Goal: Task Accomplishment & Management: Manage account settings

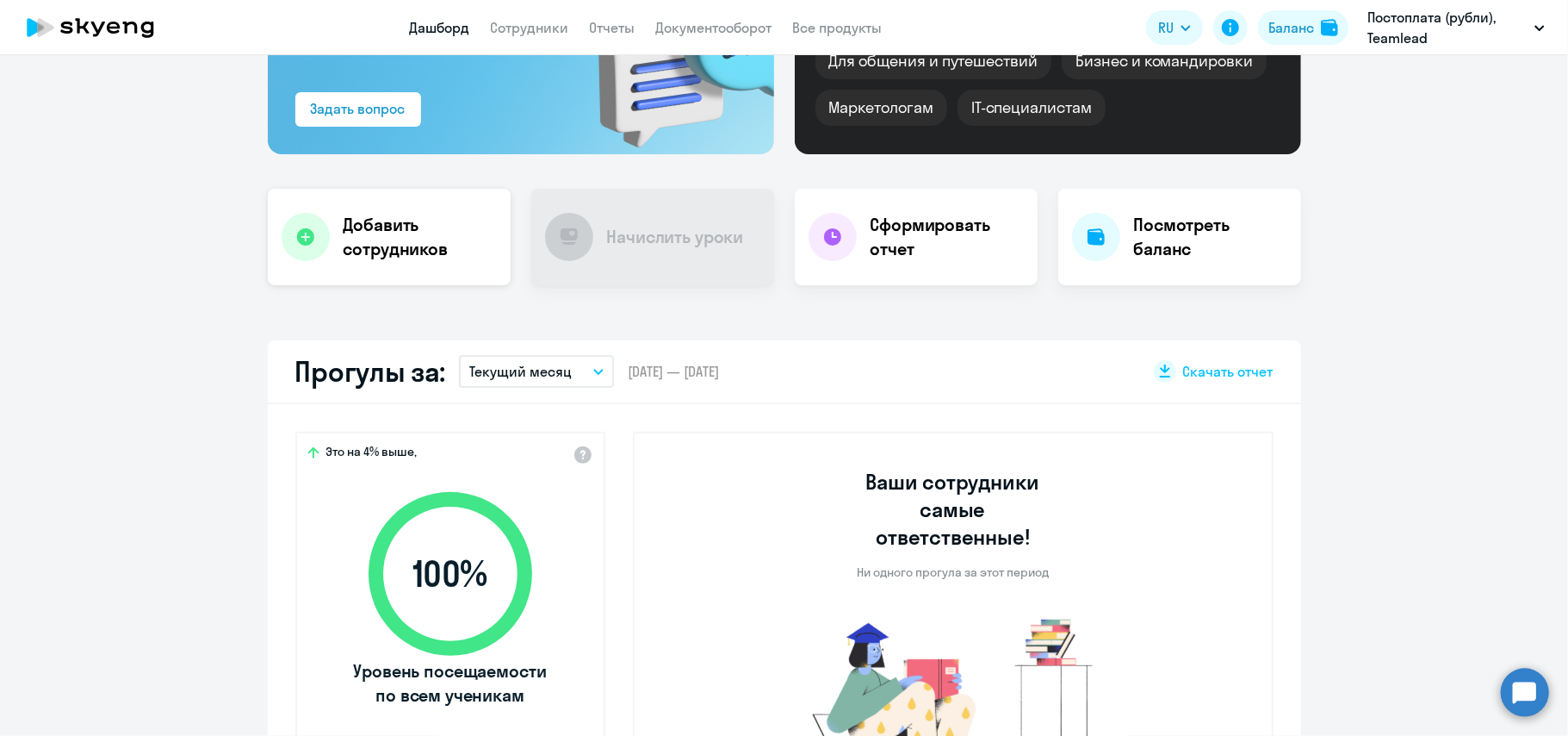
scroll to position [221, 0]
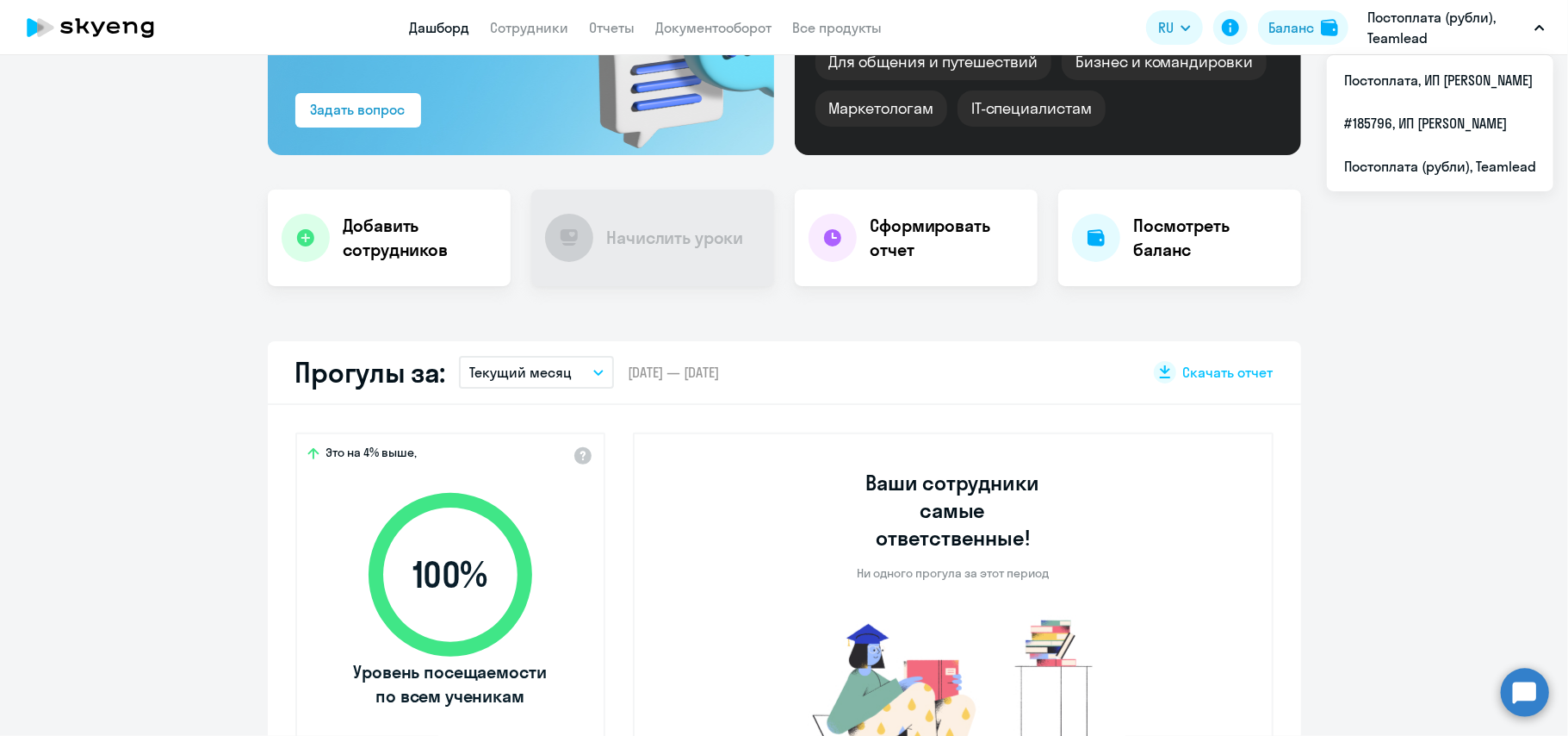
click at [1428, 7] on p "Постоплата (рубли), Teamlead" at bounding box center [1446, 27] width 160 height 42
click at [1395, 43] on p "Постоплата (рубли), Teamlead" at bounding box center [1446, 27] width 160 height 42
click at [1457, 29] on p "Постоплата (рубли), Teamlead" at bounding box center [1446, 27] width 160 height 42
click at [1443, 42] on p "Постоплата (рубли), Teamlead" at bounding box center [1446, 27] width 160 height 42
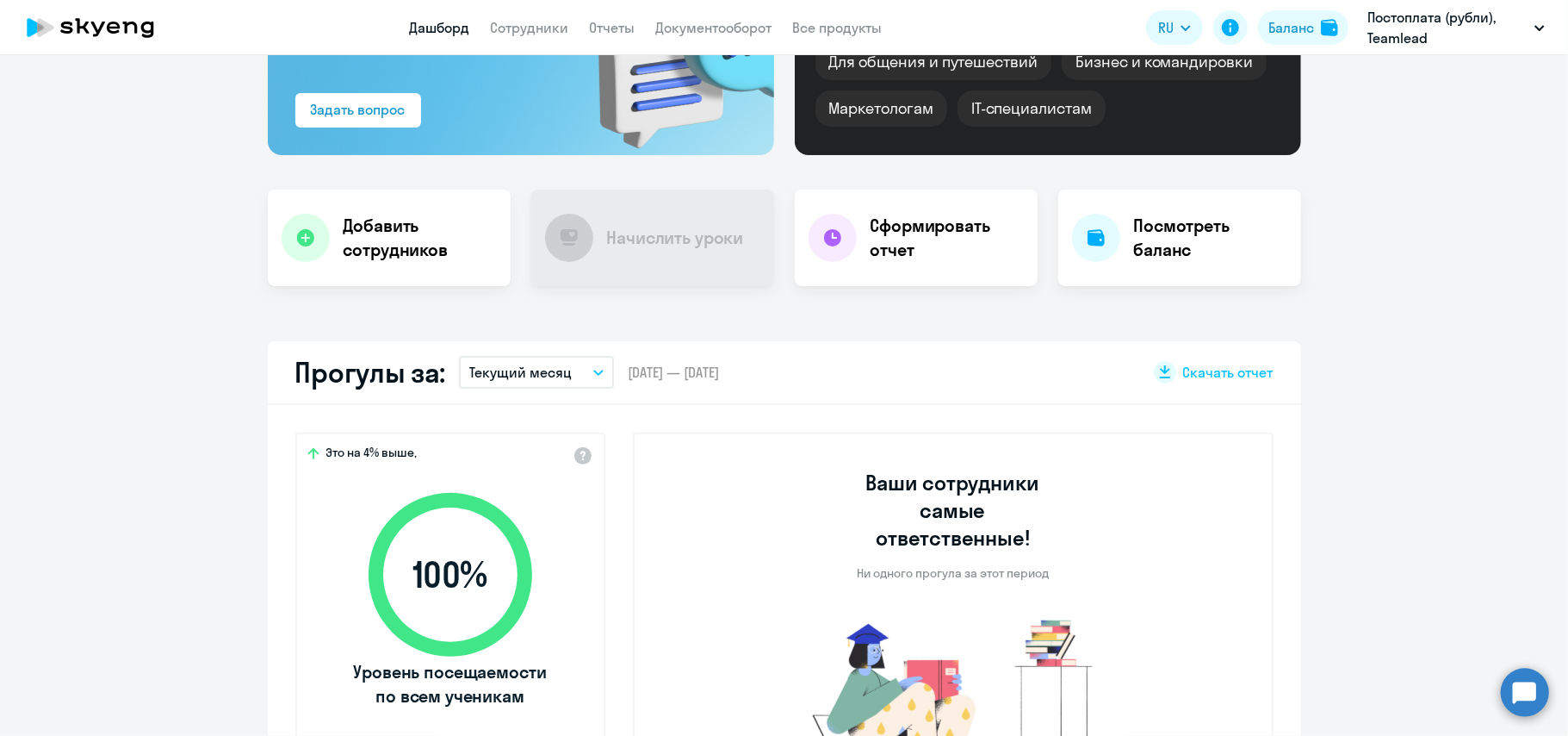
click at [1440, 39] on p "Постоплата (рубли), Teamlead" at bounding box center [1446, 27] width 160 height 42
click at [1402, 77] on li "Постоплата, ИП [PERSON_NAME]" at bounding box center [1440, 79] width 226 height 43
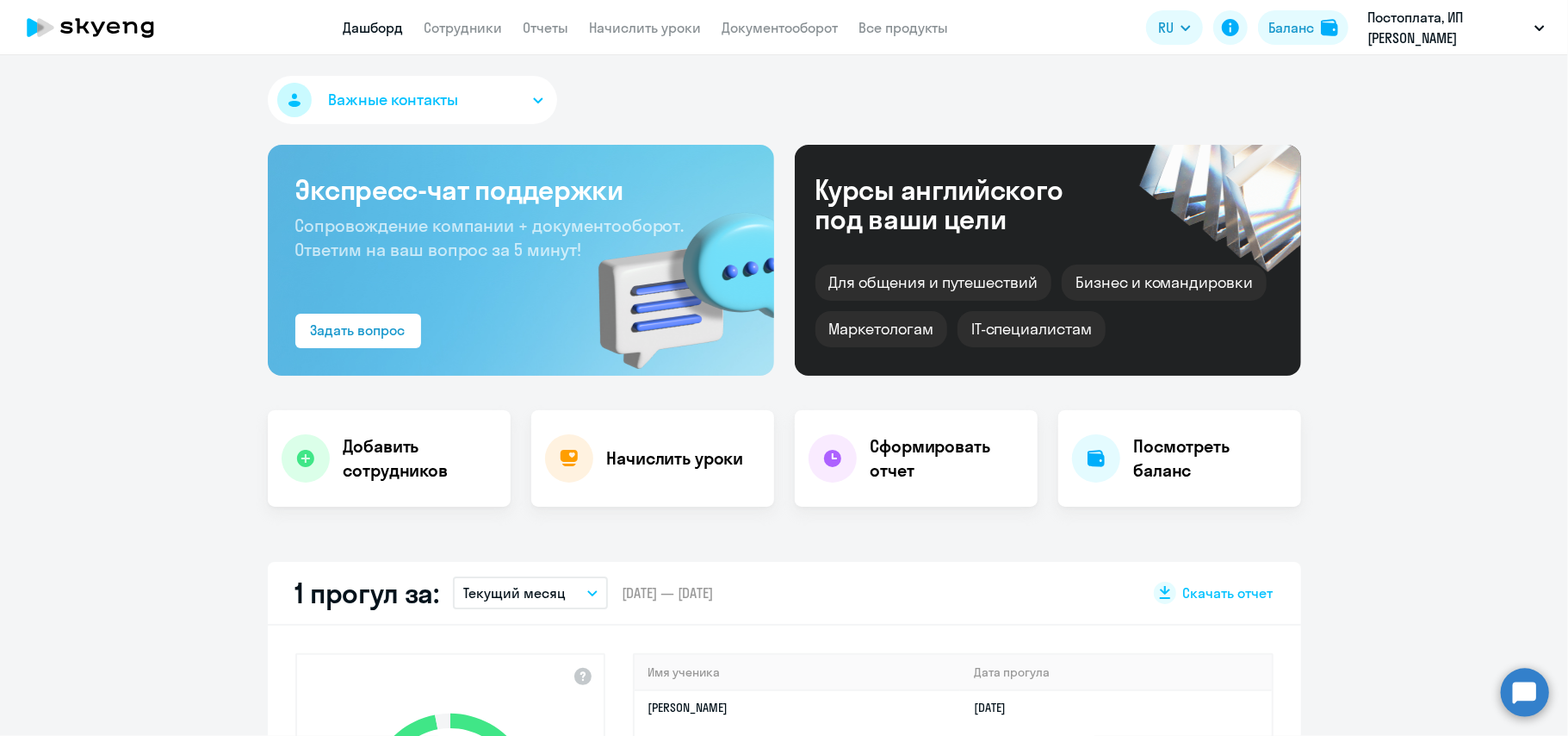
click at [607, 520] on div "Важные контакты Экспресс-чат поддержки Сопровождение компании + документооборот…" at bounding box center [784, 395] width 1568 height 681
click at [663, 452] on h4 "Начислить уроки" at bounding box center [675, 458] width 136 height 24
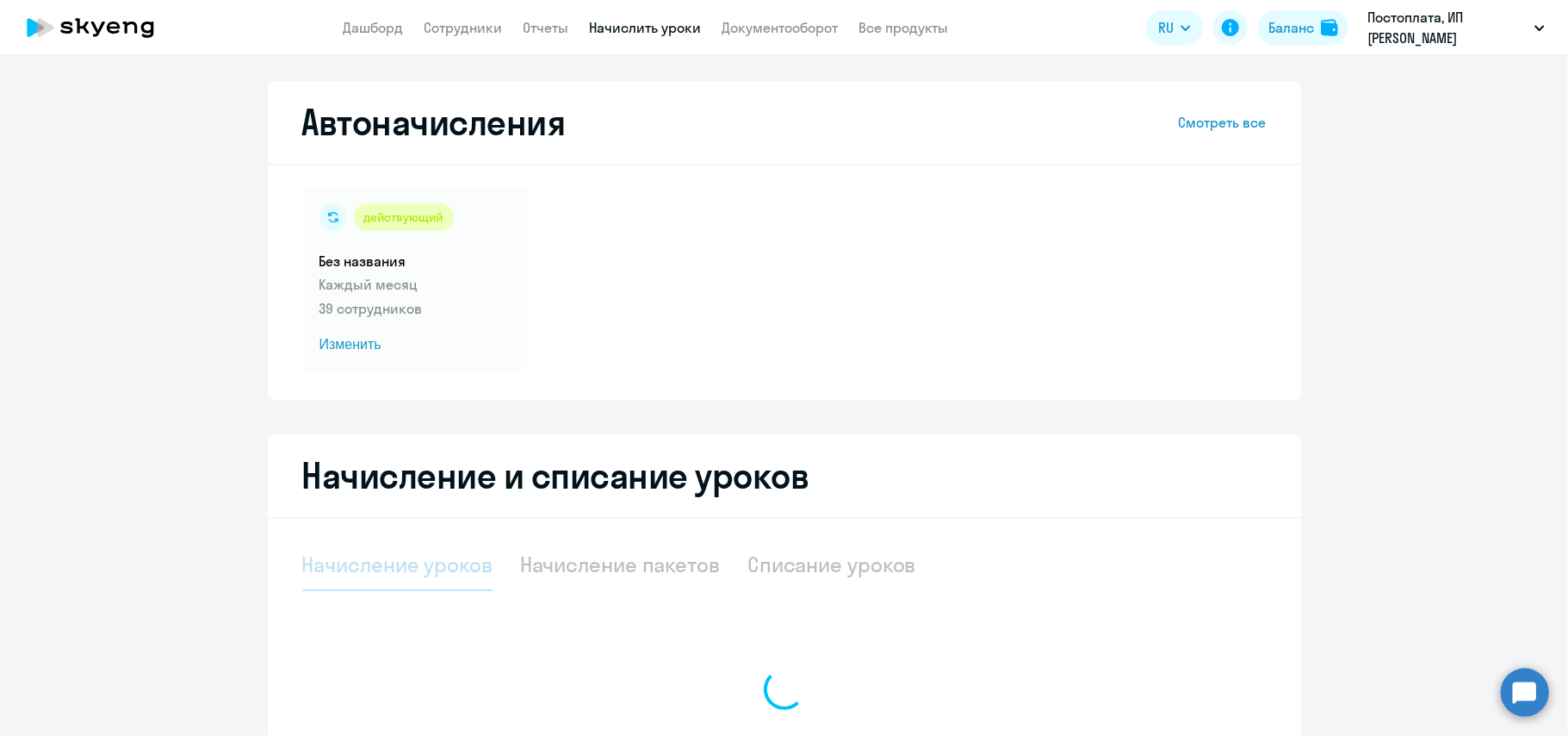
select select "10"
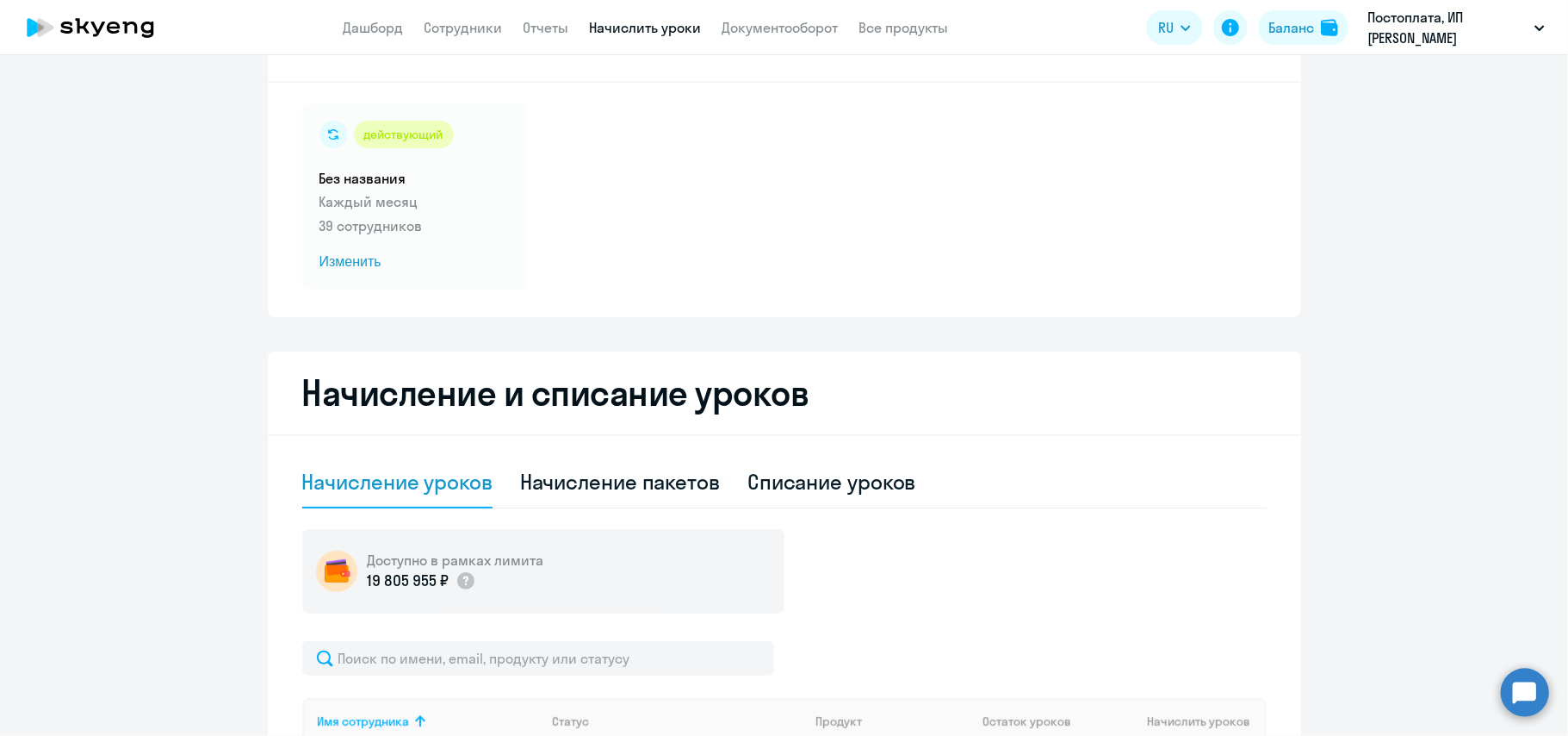
scroll to position [83, 0]
click at [414, 173] on h5 "Без названия" at bounding box center [414, 177] width 191 height 19
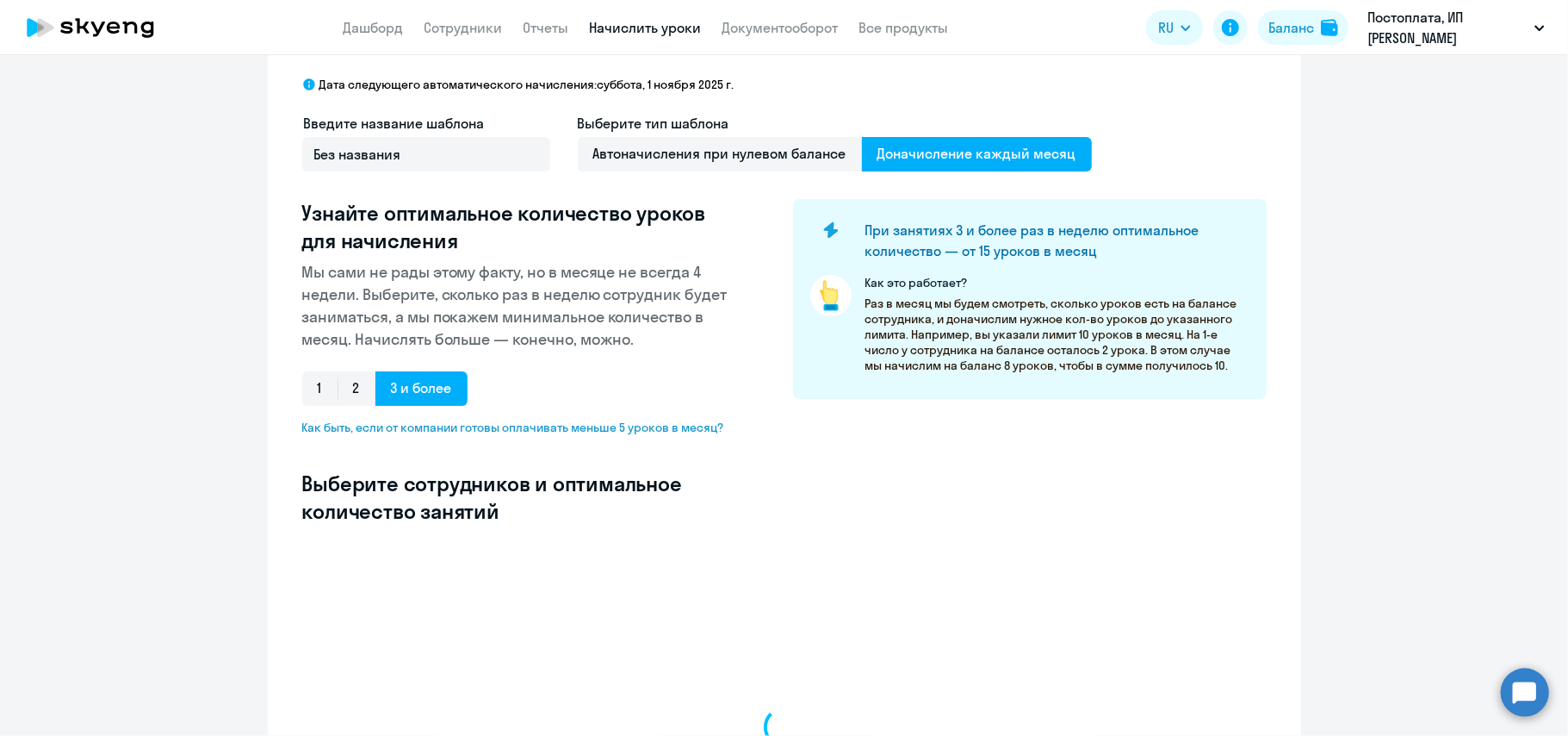
select select "10"
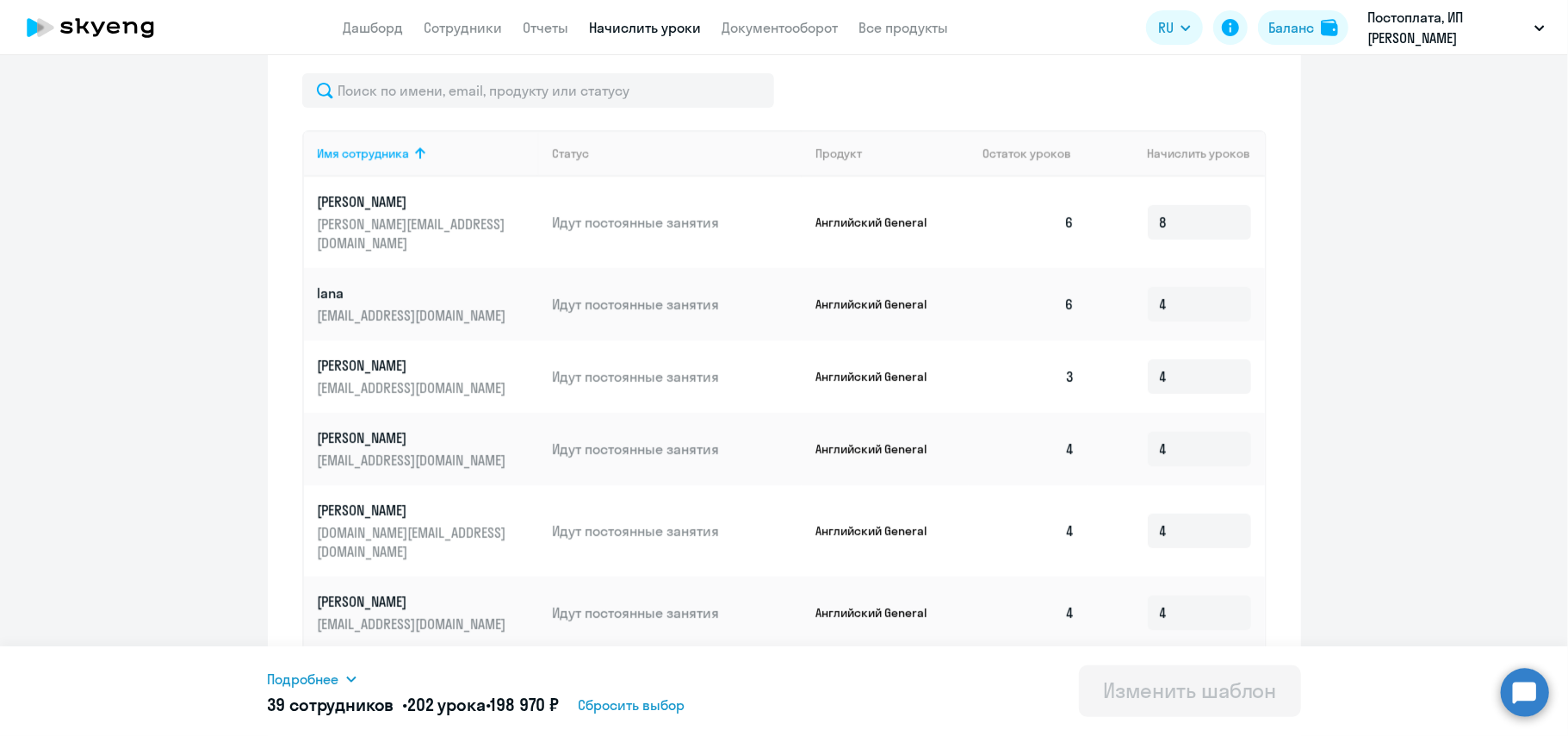
scroll to position [580, 0]
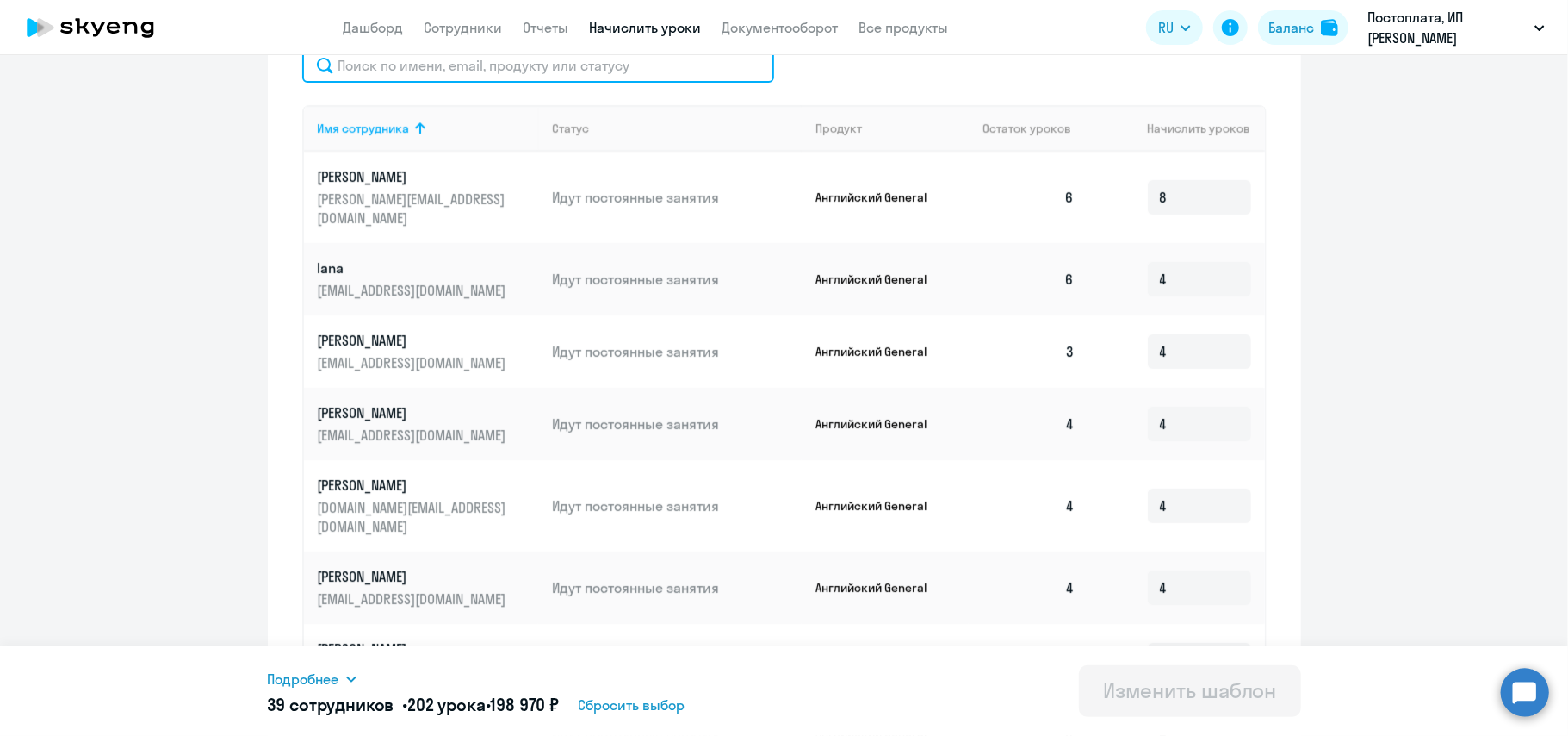
click at [570, 66] on input "text" at bounding box center [537, 66] width 471 height 35
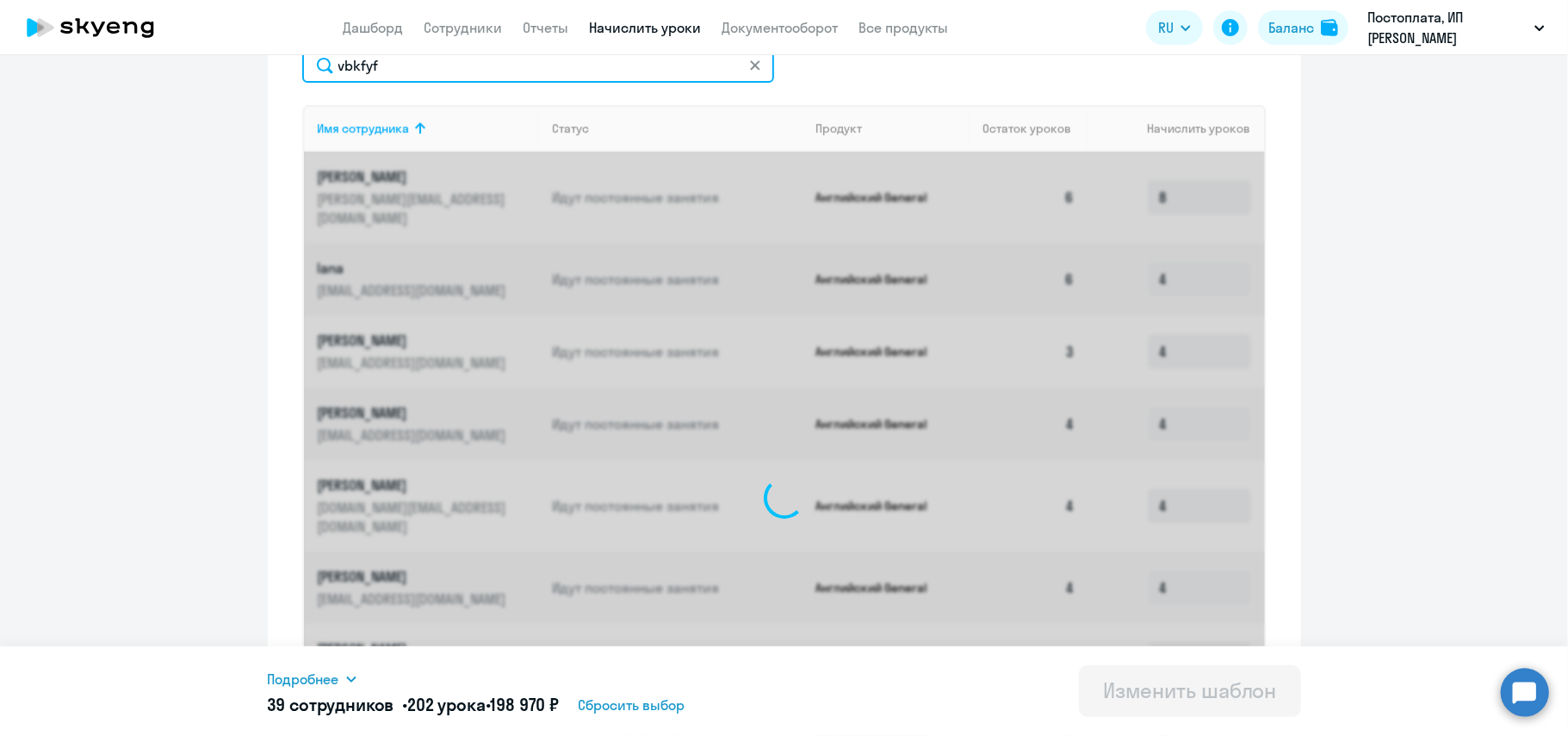
scroll to position [353, 0]
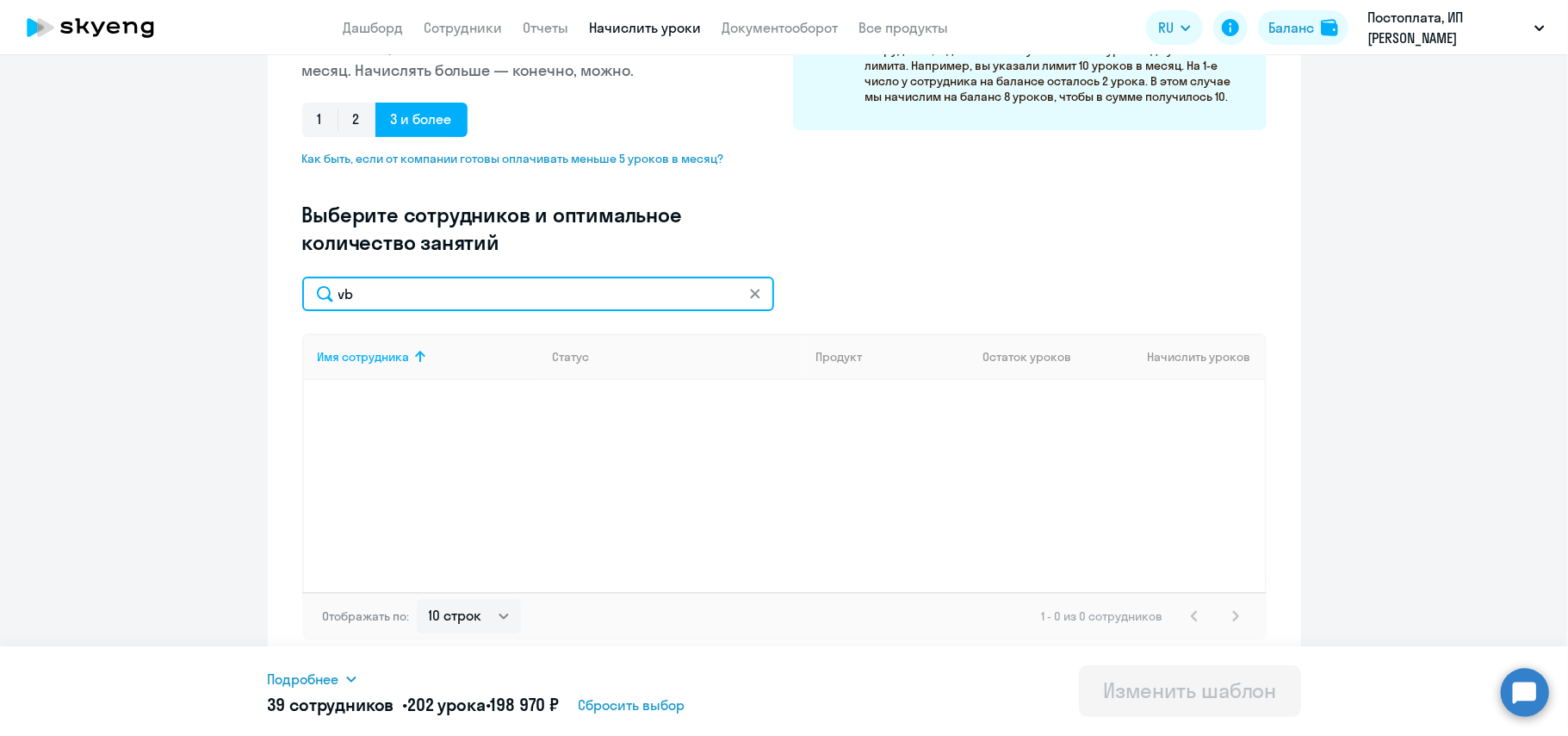
type input "v"
type input "мила"
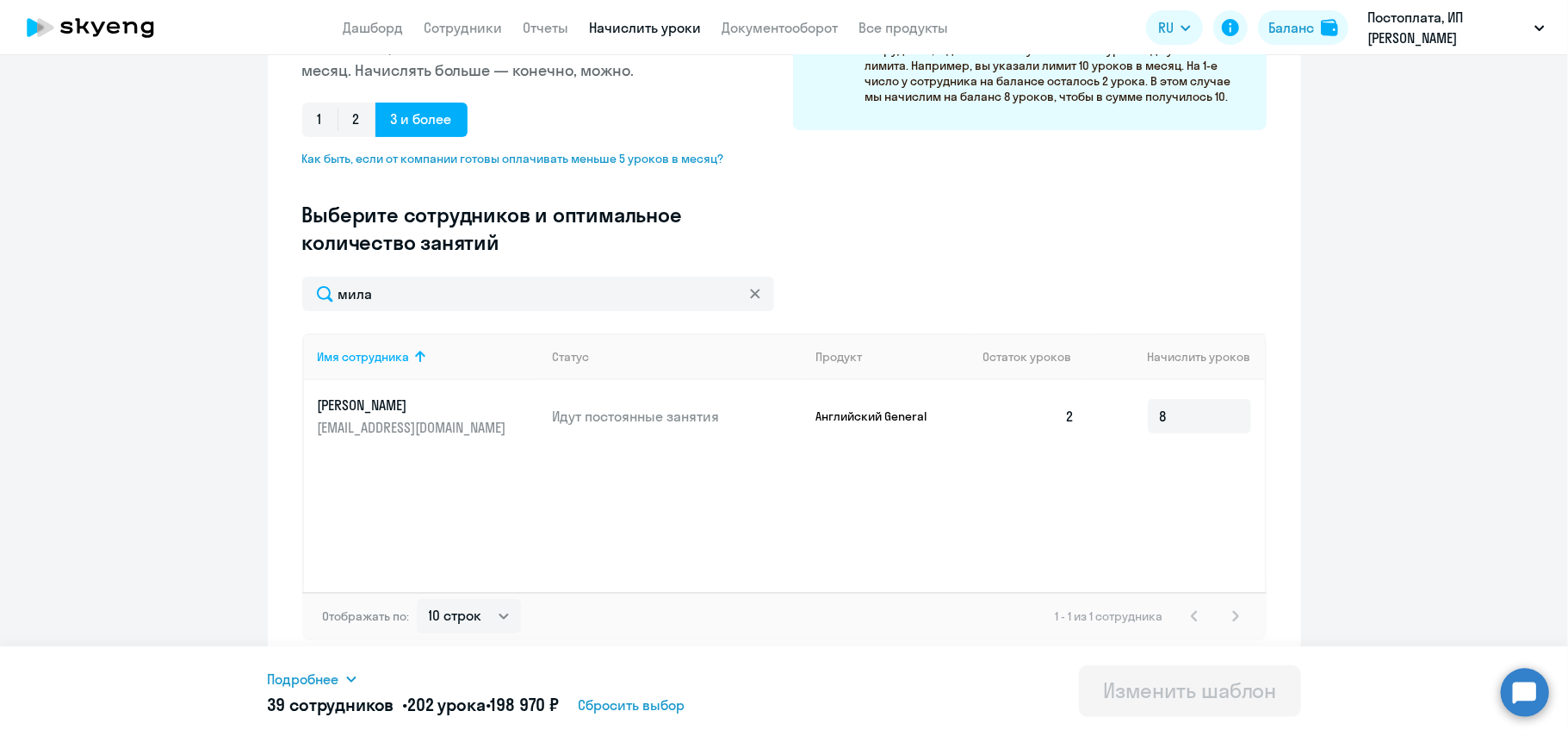
click at [253, 445] on ng-component "Изменение шаблона Без названия Дата следующего автоматического начисления: [DAT…" at bounding box center [784, 198] width 1568 height 938
click at [434, 429] on p "[EMAIL_ADDRESS][DOMAIN_NAME]" at bounding box center [413, 427] width 193 height 19
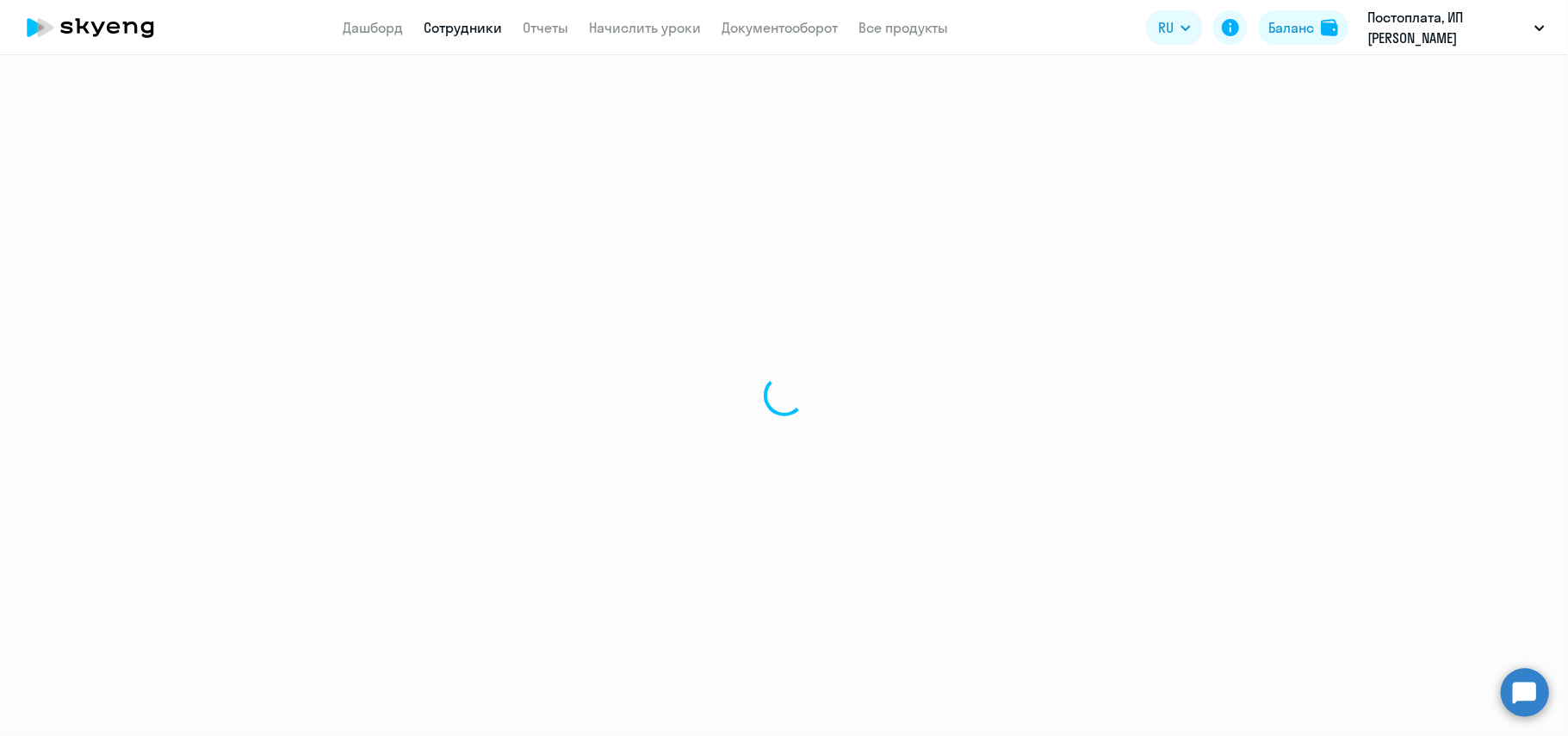
select select "english"
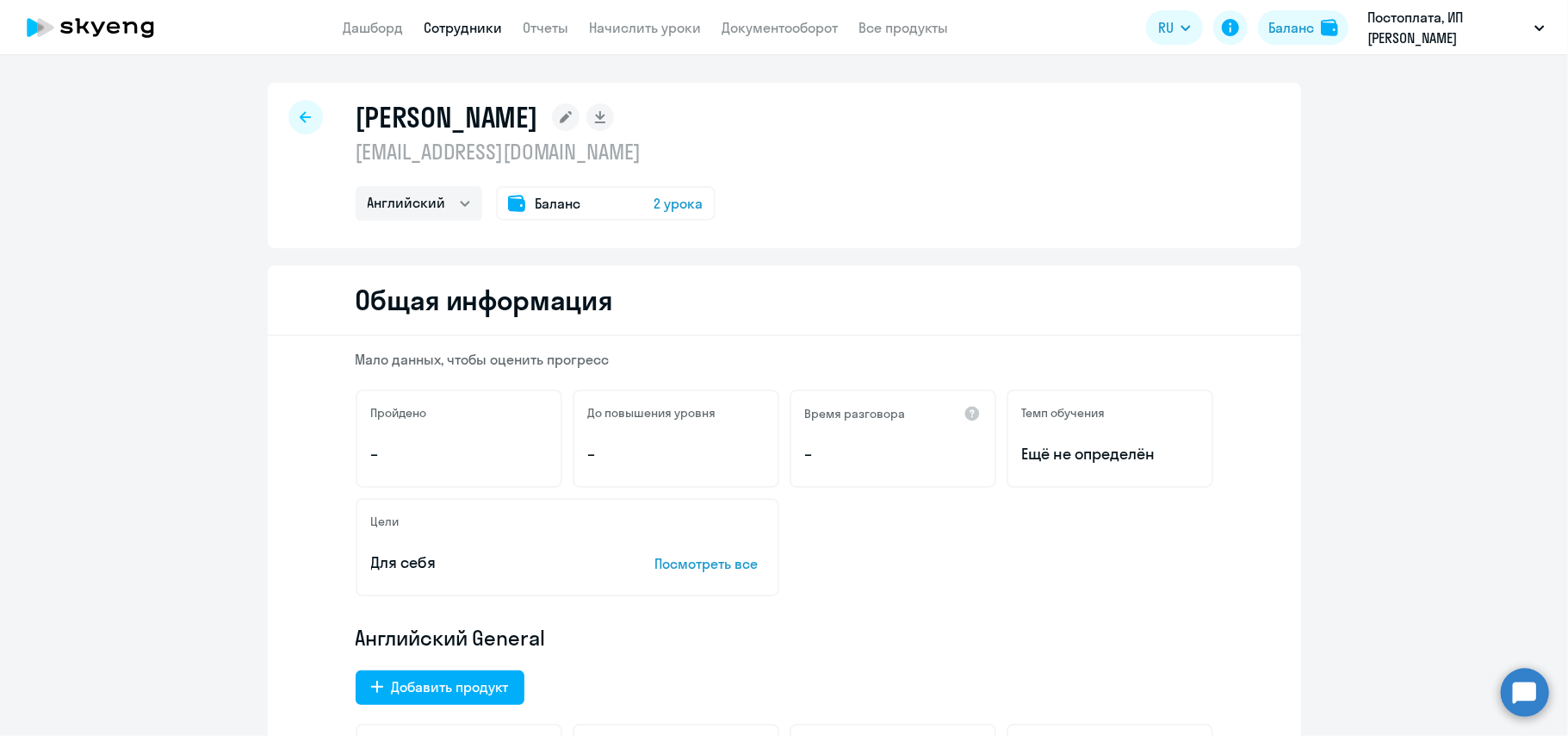
click at [293, 125] on div at bounding box center [306, 117] width 35 height 35
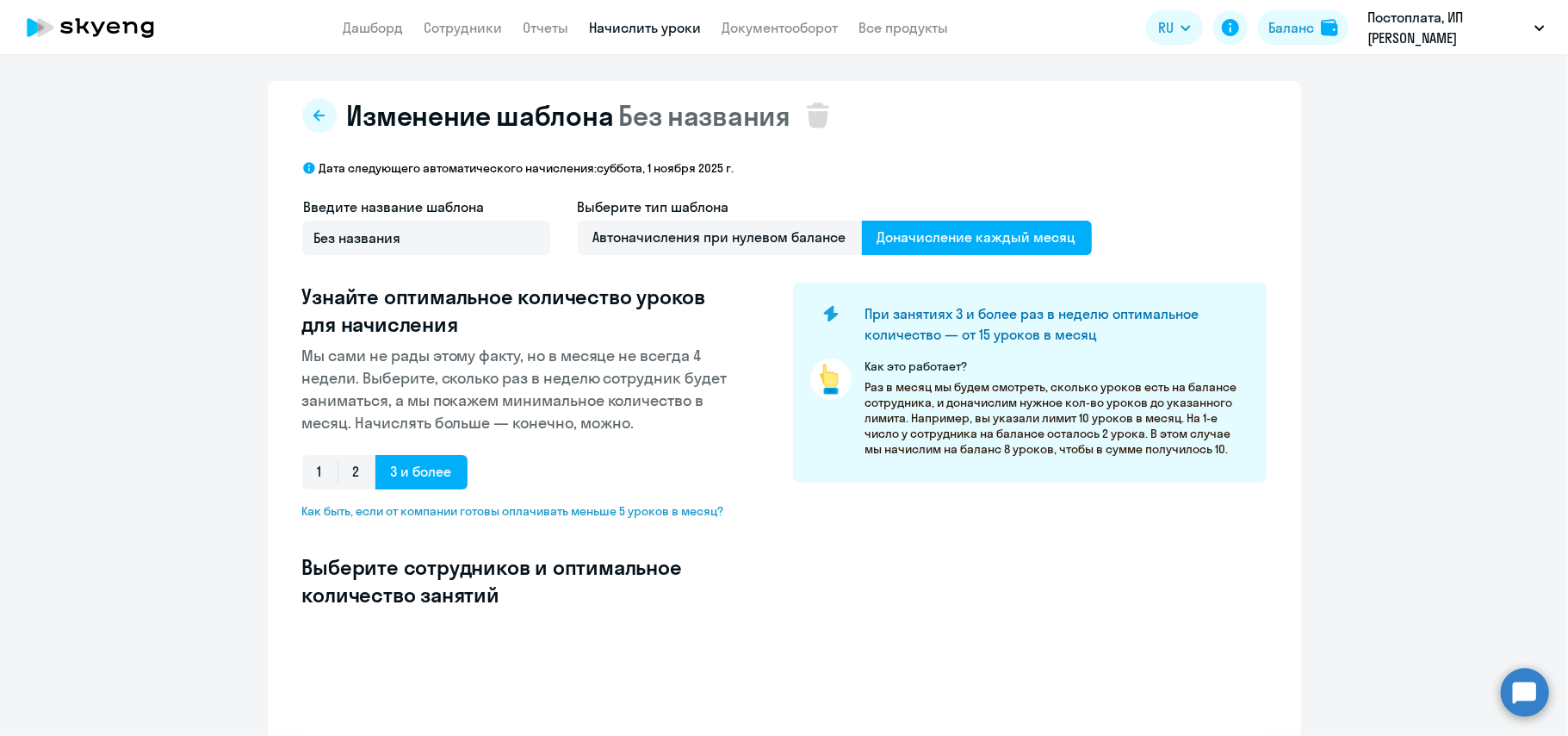
select select "10"
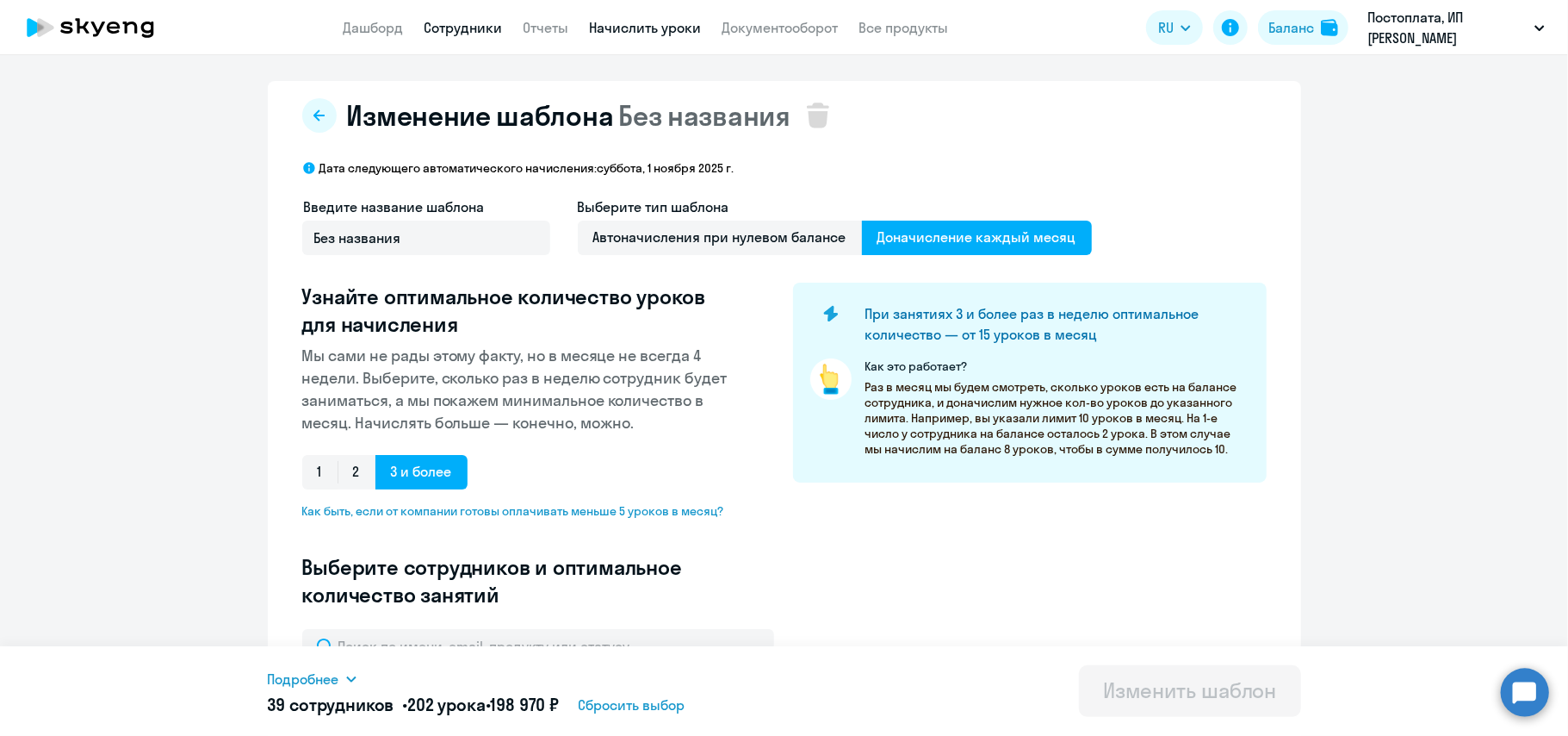
click at [447, 24] on link "Сотрудники" at bounding box center [463, 28] width 78 height 17
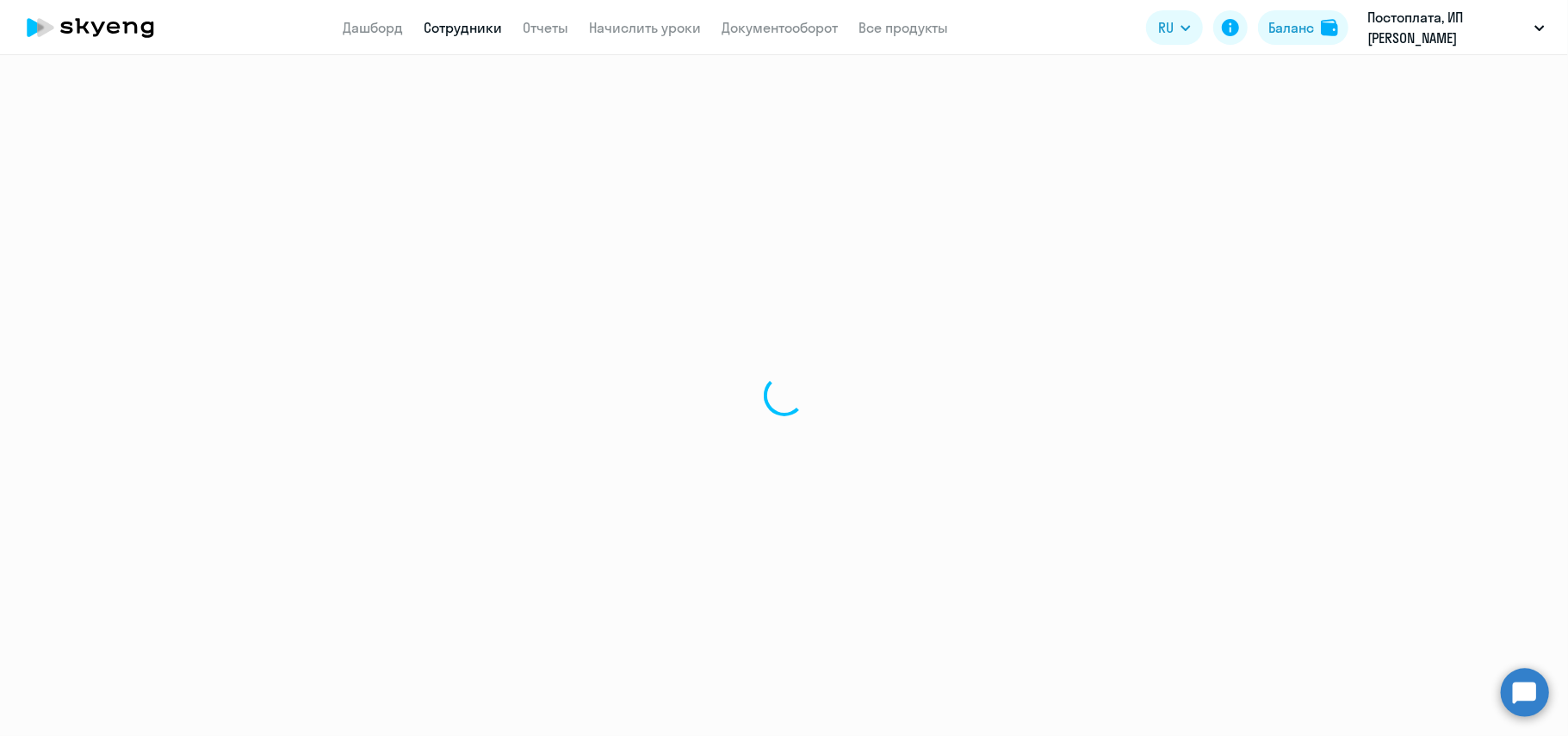
select select "30"
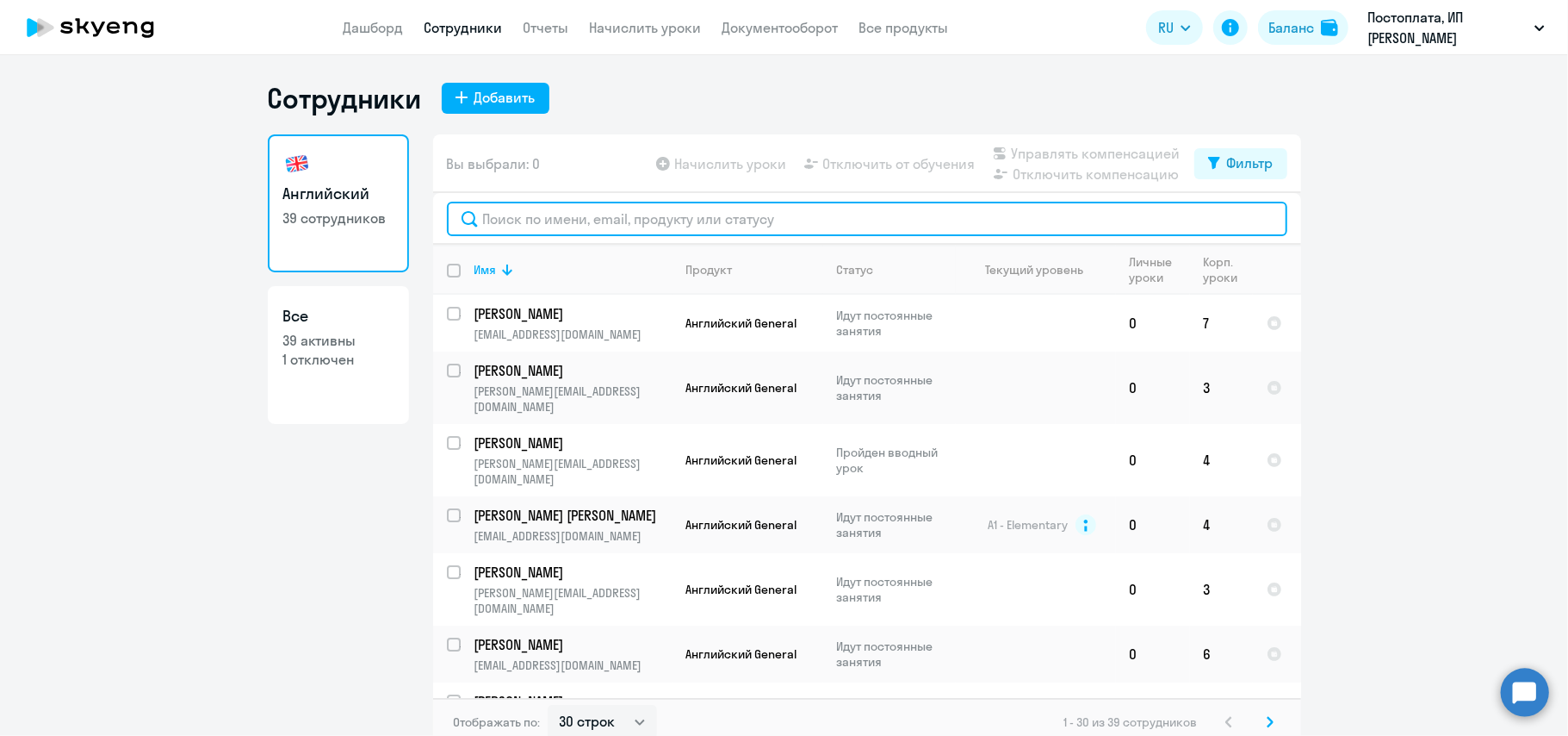
click at [1061, 217] on input "text" at bounding box center [867, 219] width 840 height 35
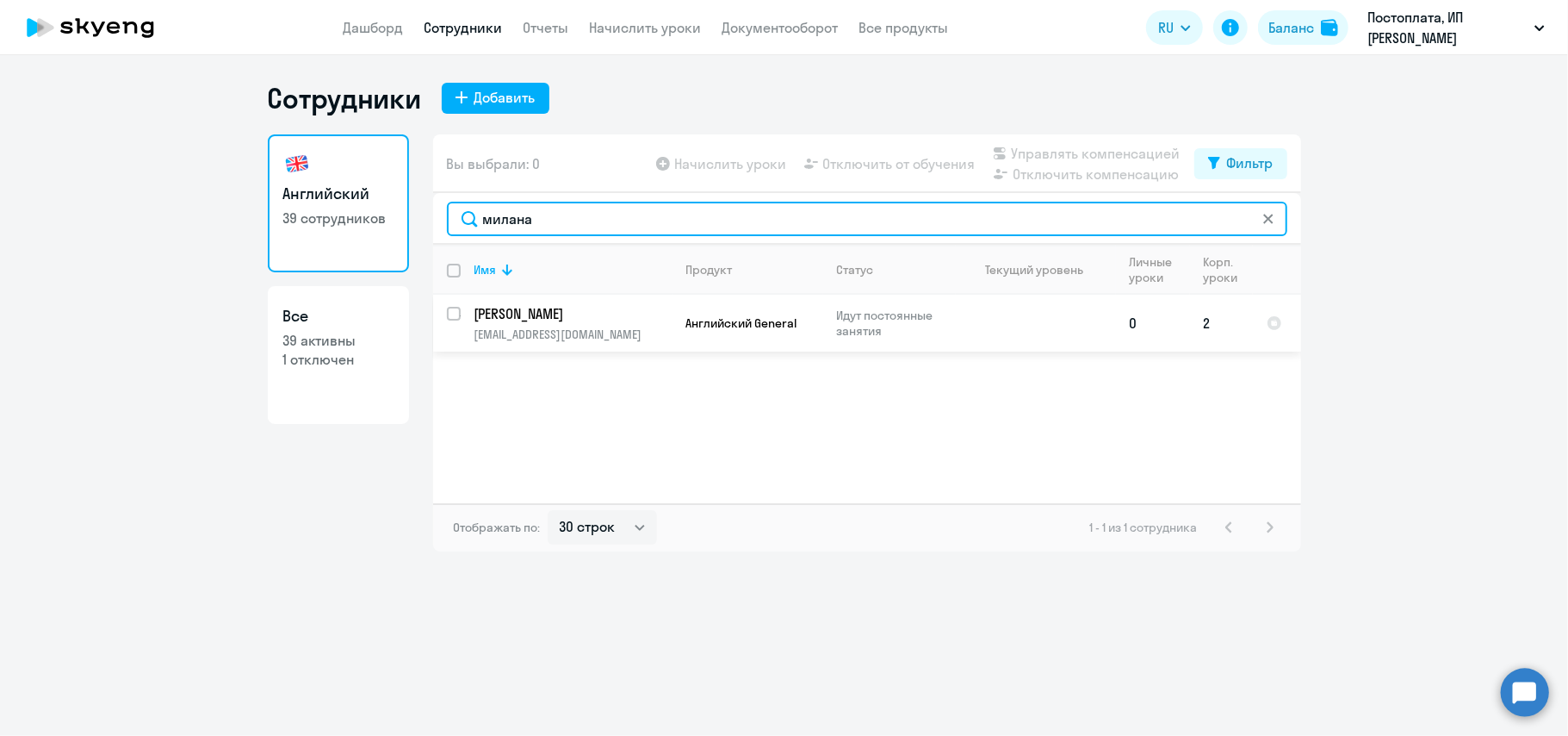
type input "милана"
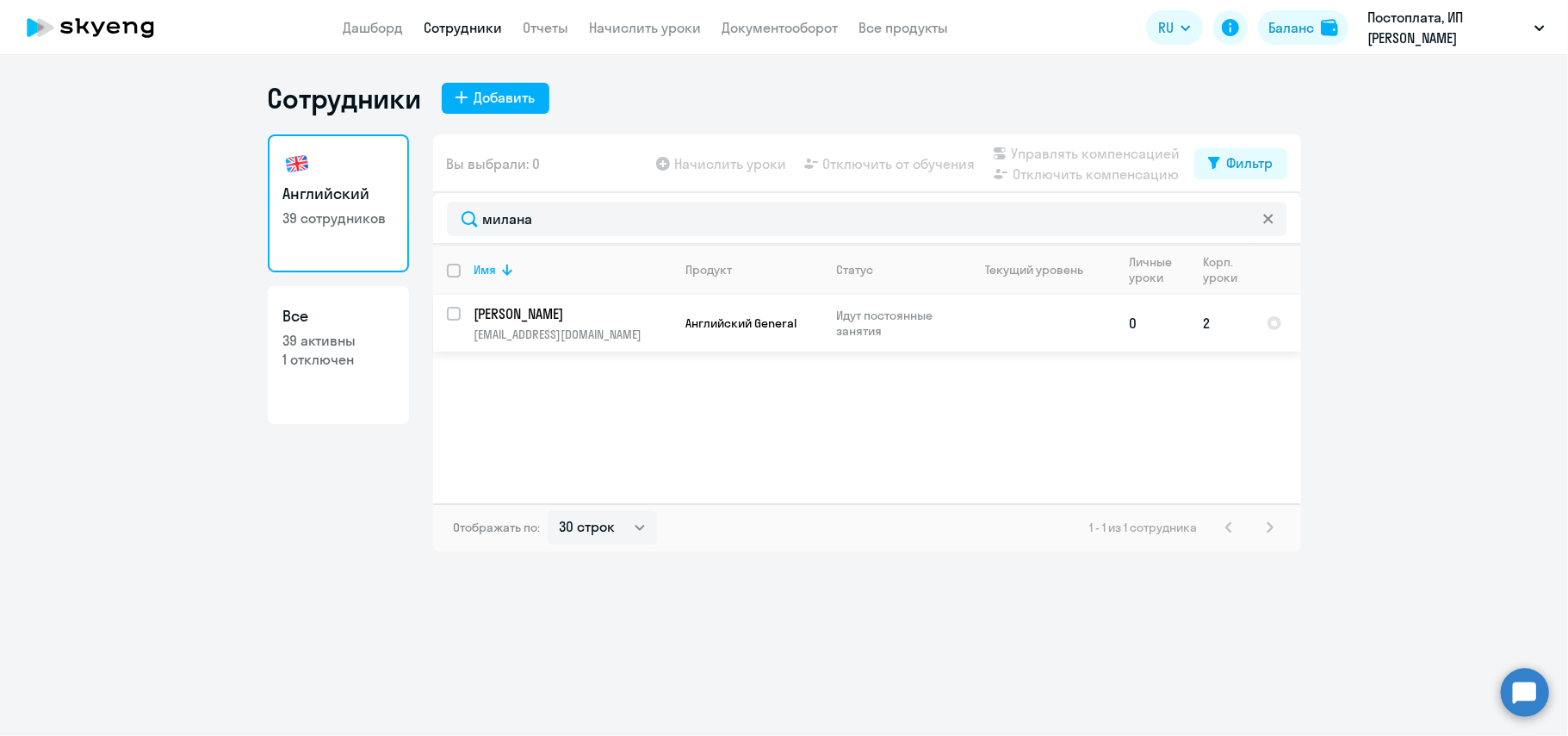
click at [520, 307] on p "[PERSON_NAME]" at bounding box center [571, 314] width 195 height 19
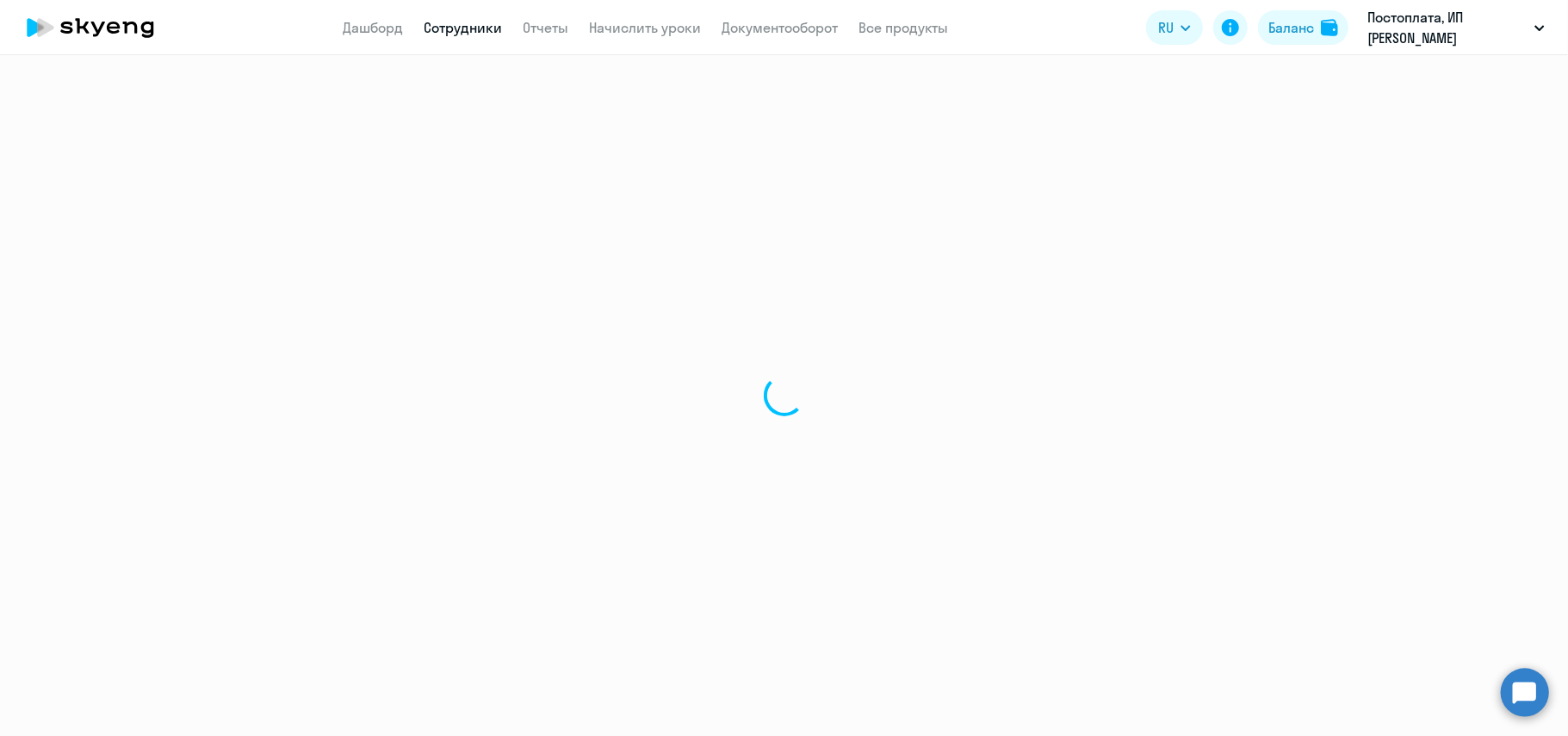
select select "english"
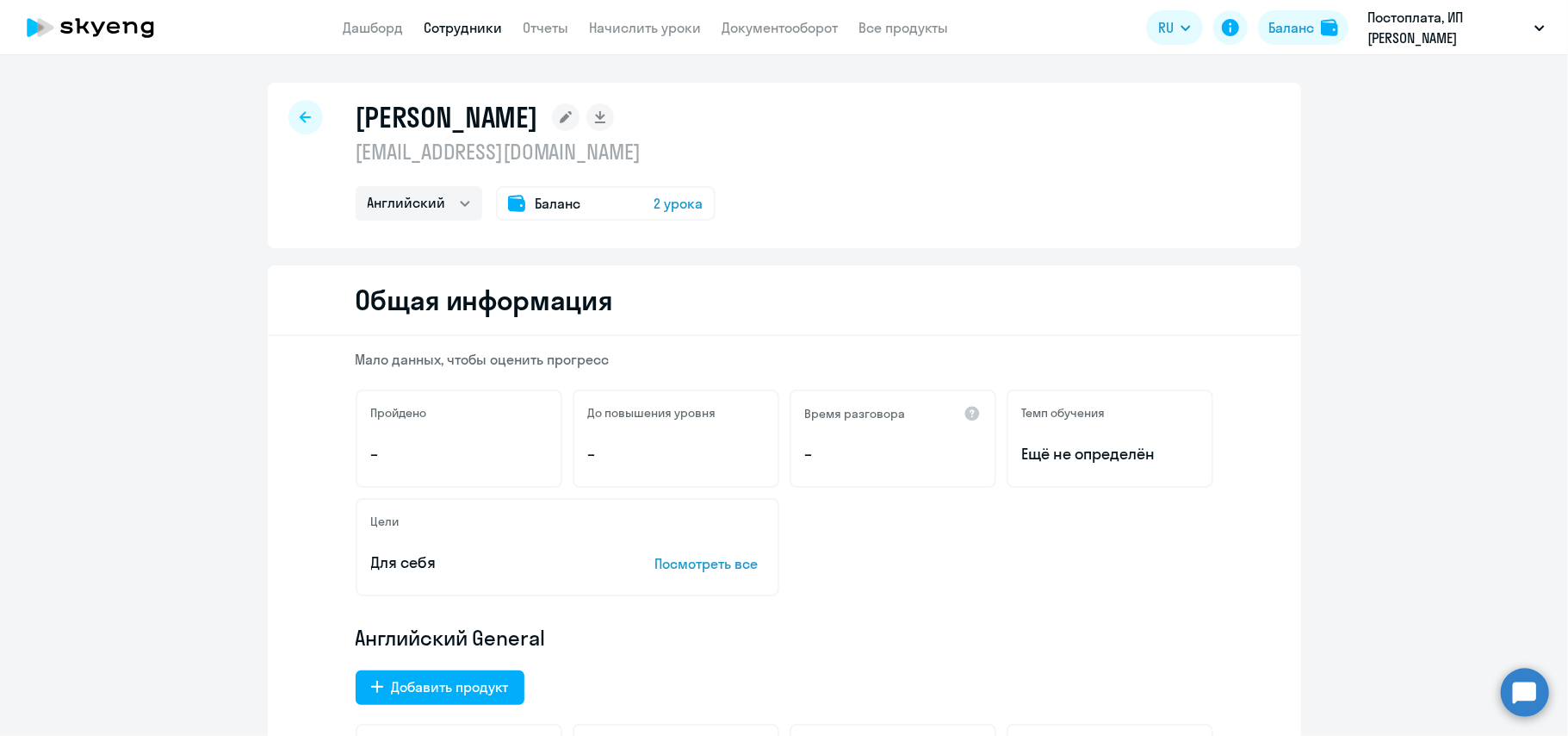
click at [288, 112] on div at bounding box center [306, 117] width 35 height 35
select select "30"
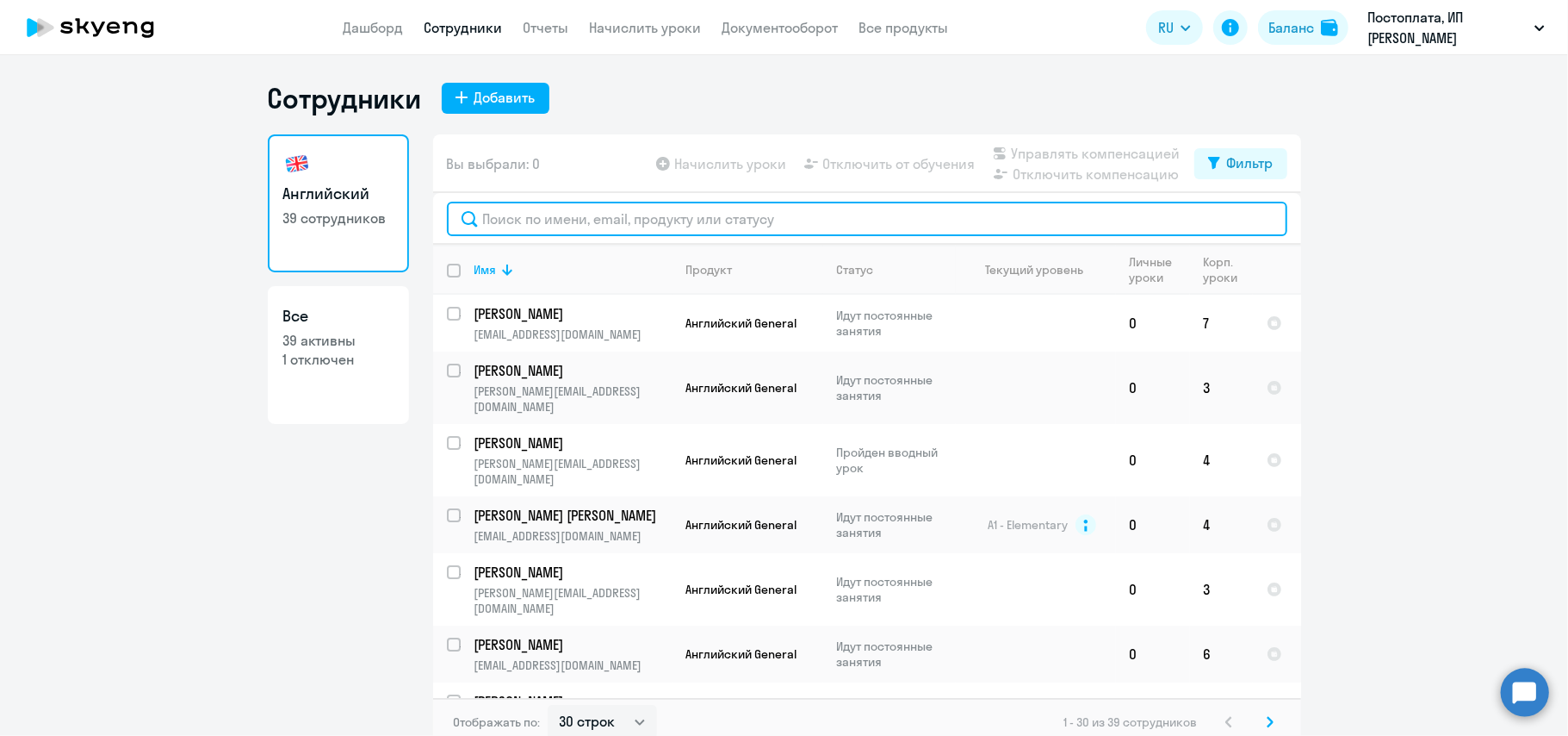
click at [545, 222] on input "text" at bounding box center [867, 219] width 840 height 35
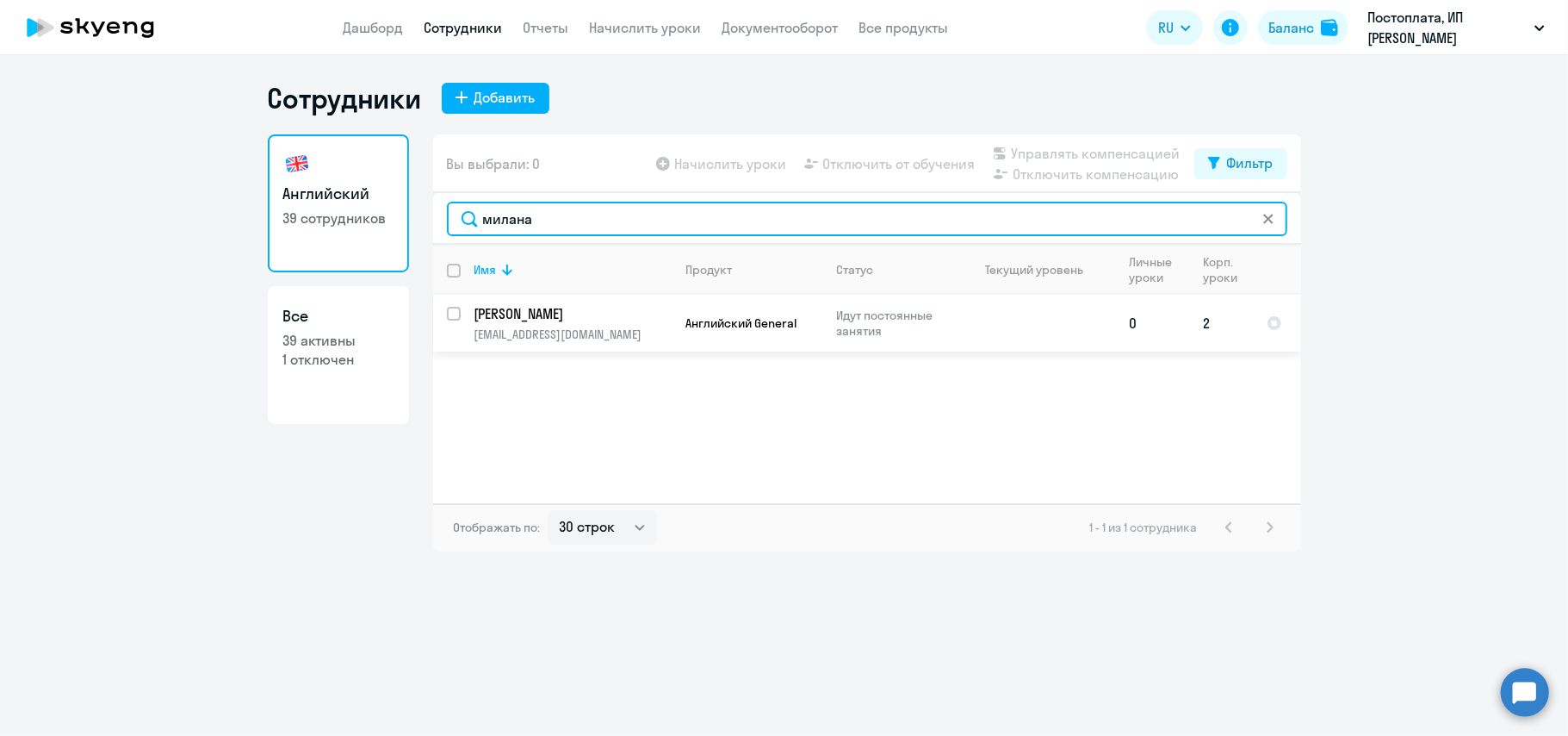
type input "милана"
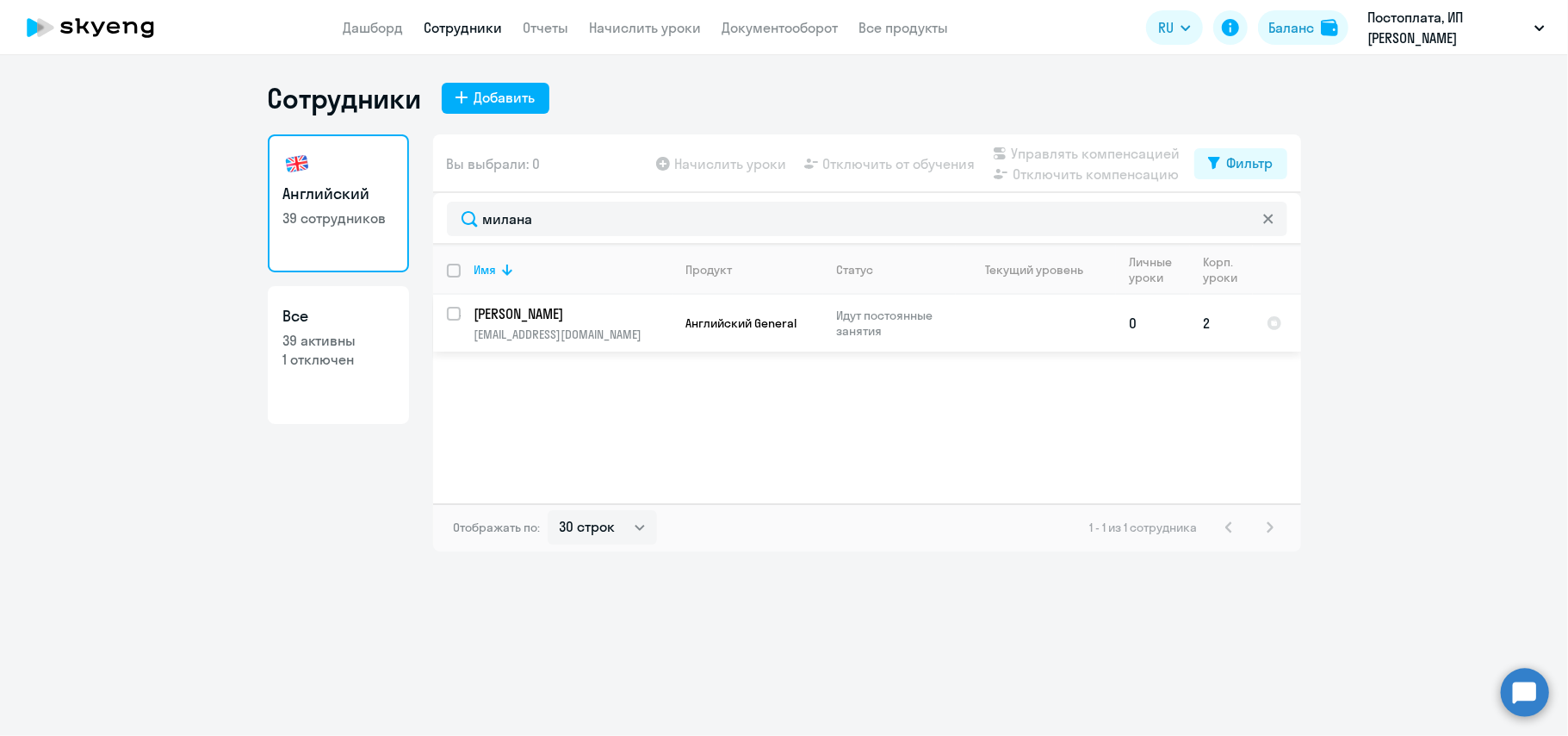
click at [453, 318] on input "select row 38638305" at bounding box center [465, 324] width 35 height 35
checkbox input "true"
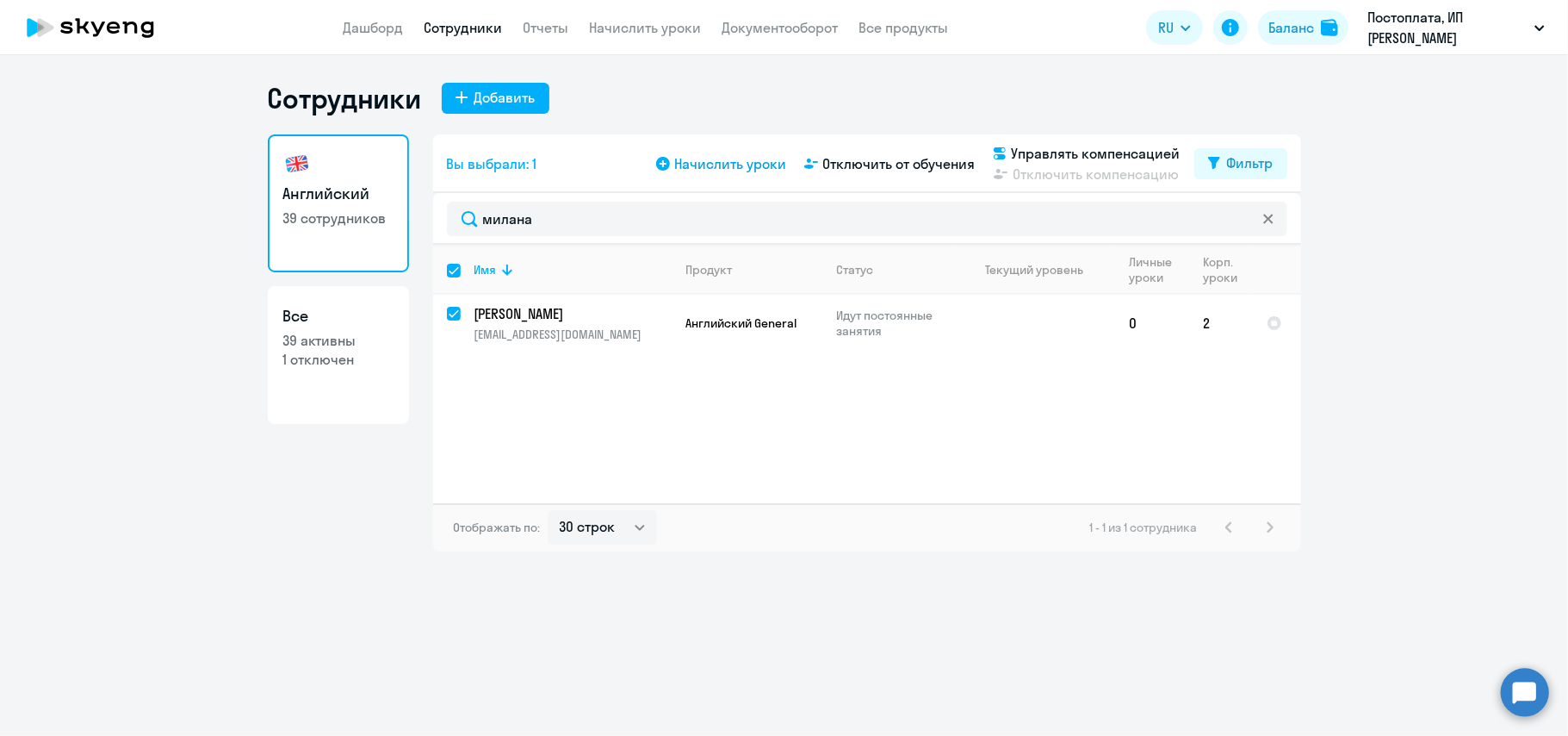
click at [732, 164] on span "Начислить уроки" at bounding box center [731, 163] width 112 height 20
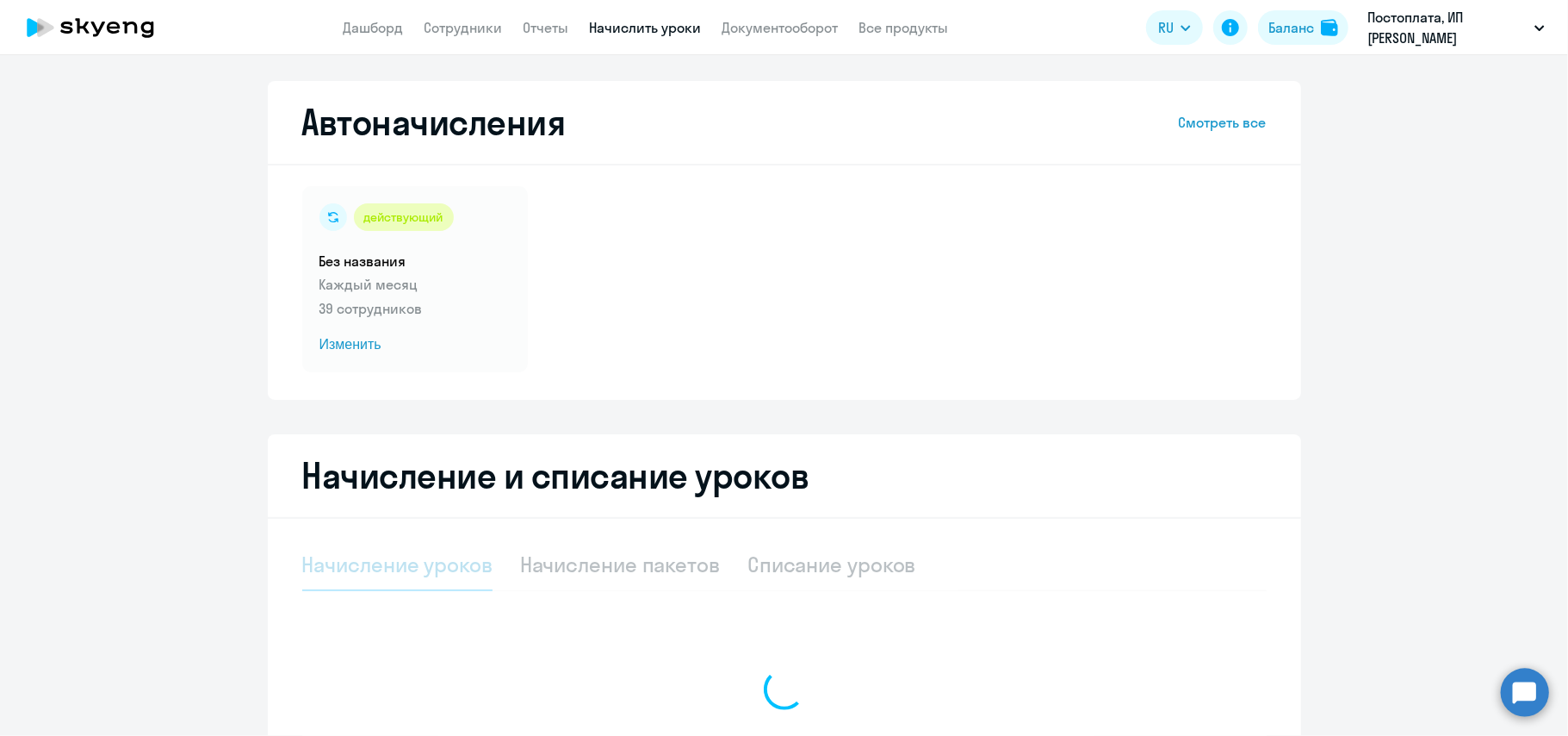
select select "10"
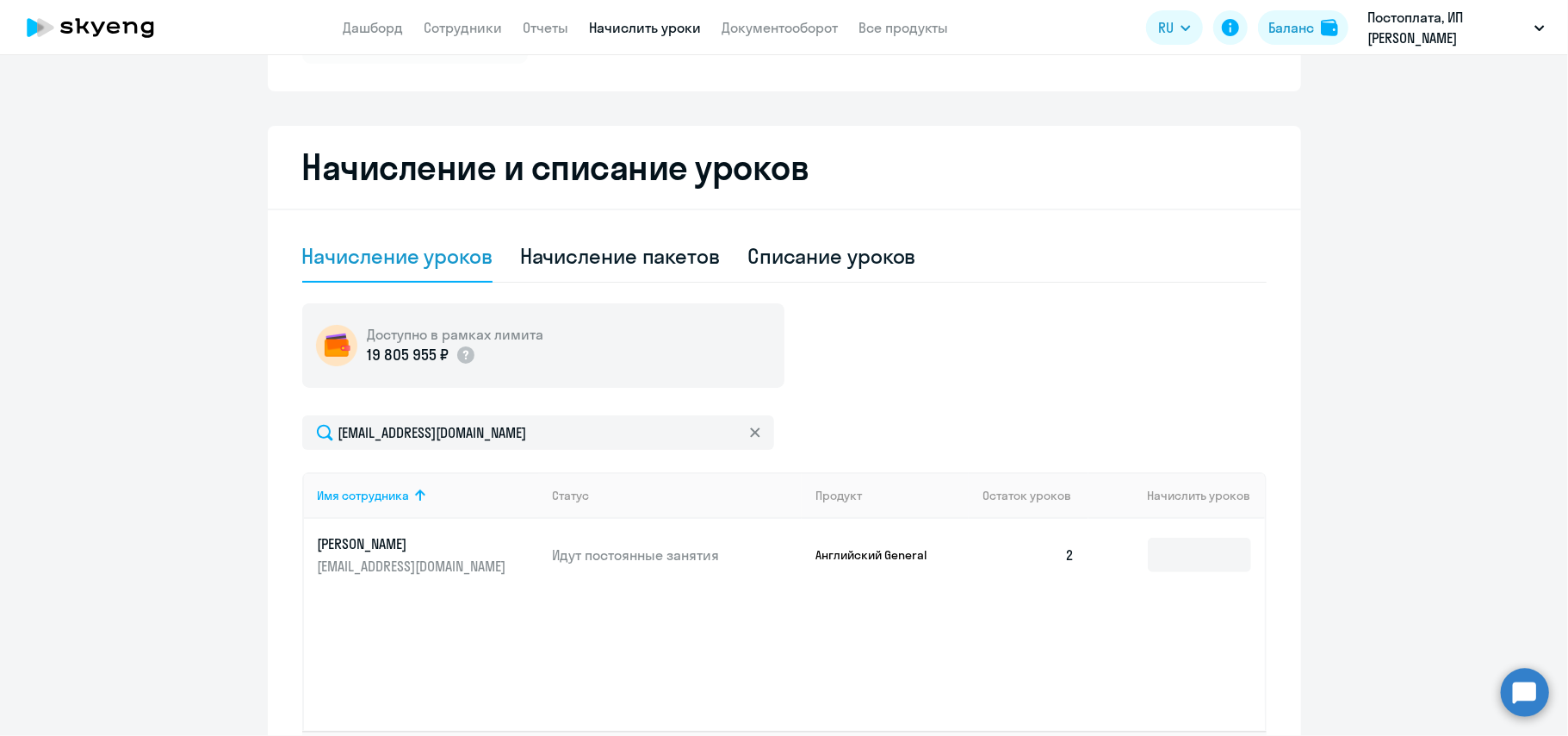
scroll to position [322, 0]
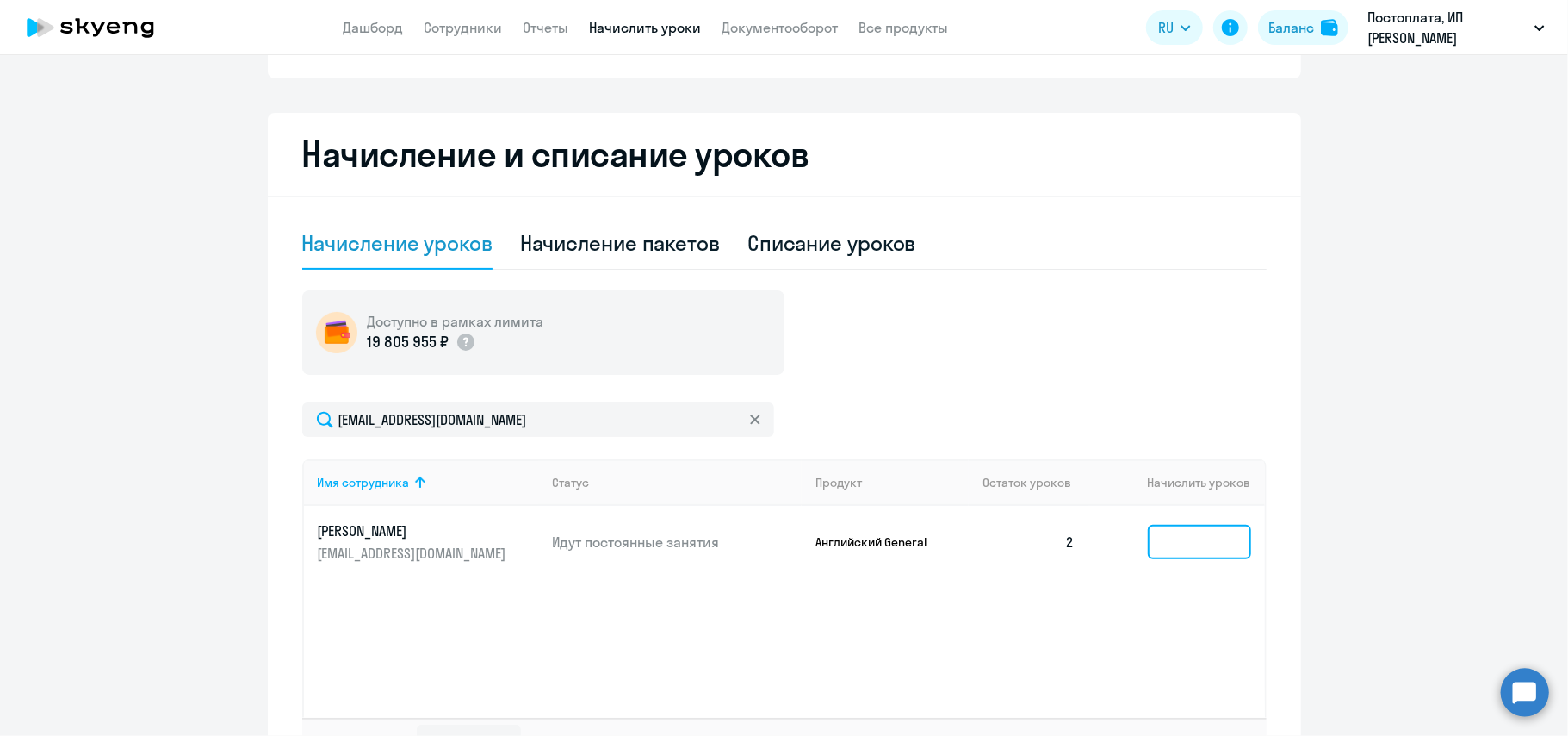
click at [1207, 555] on input at bounding box center [1199, 542] width 104 height 35
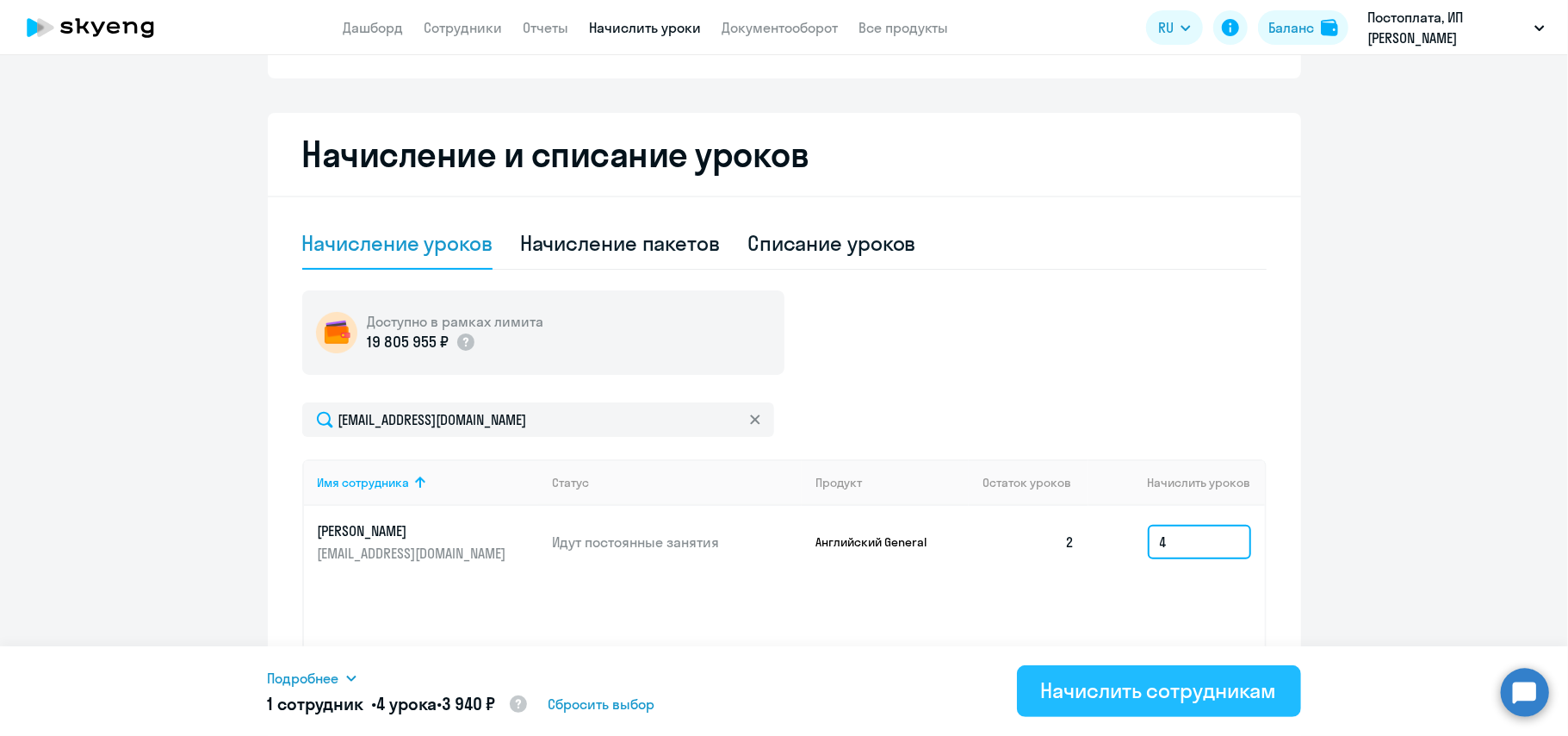
type input "4"
click at [1140, 697] on div "Начислить сотрудникам" at bounding box center [1159, 690] width 236 height 27
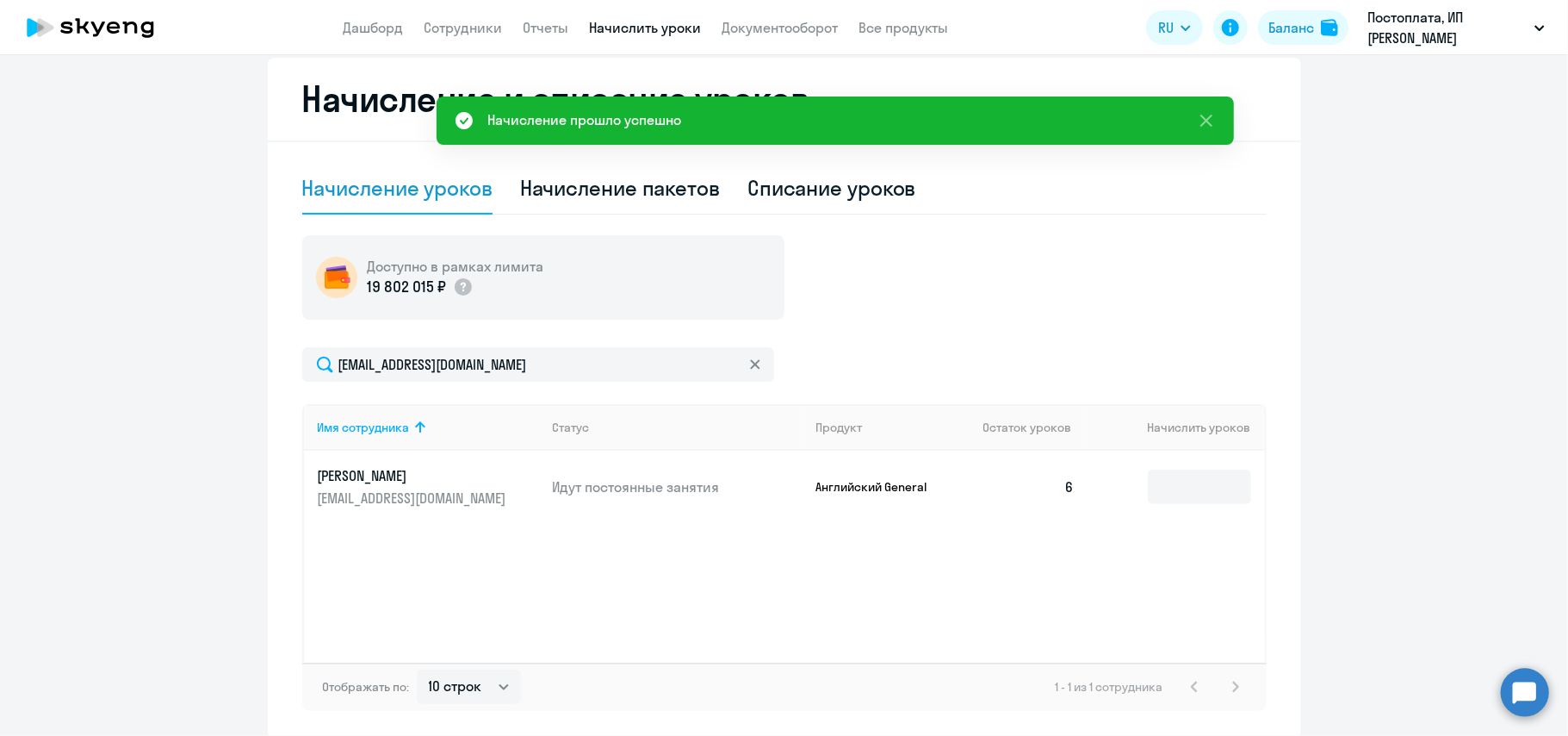
scroll to position [0, 0]
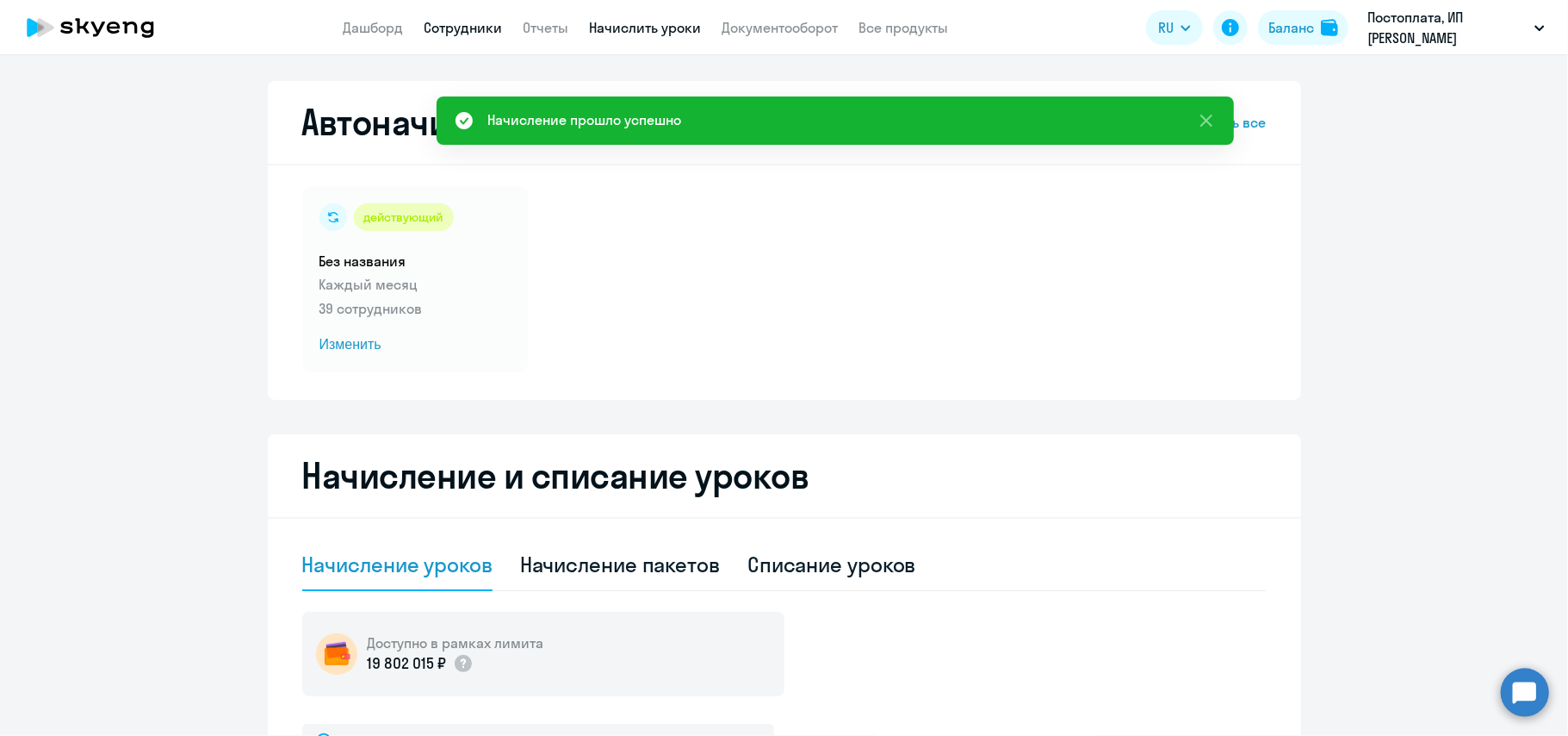
click at [491, 35] on link "Сотрудники" at bounding box center [463, 28] width 78 height 17
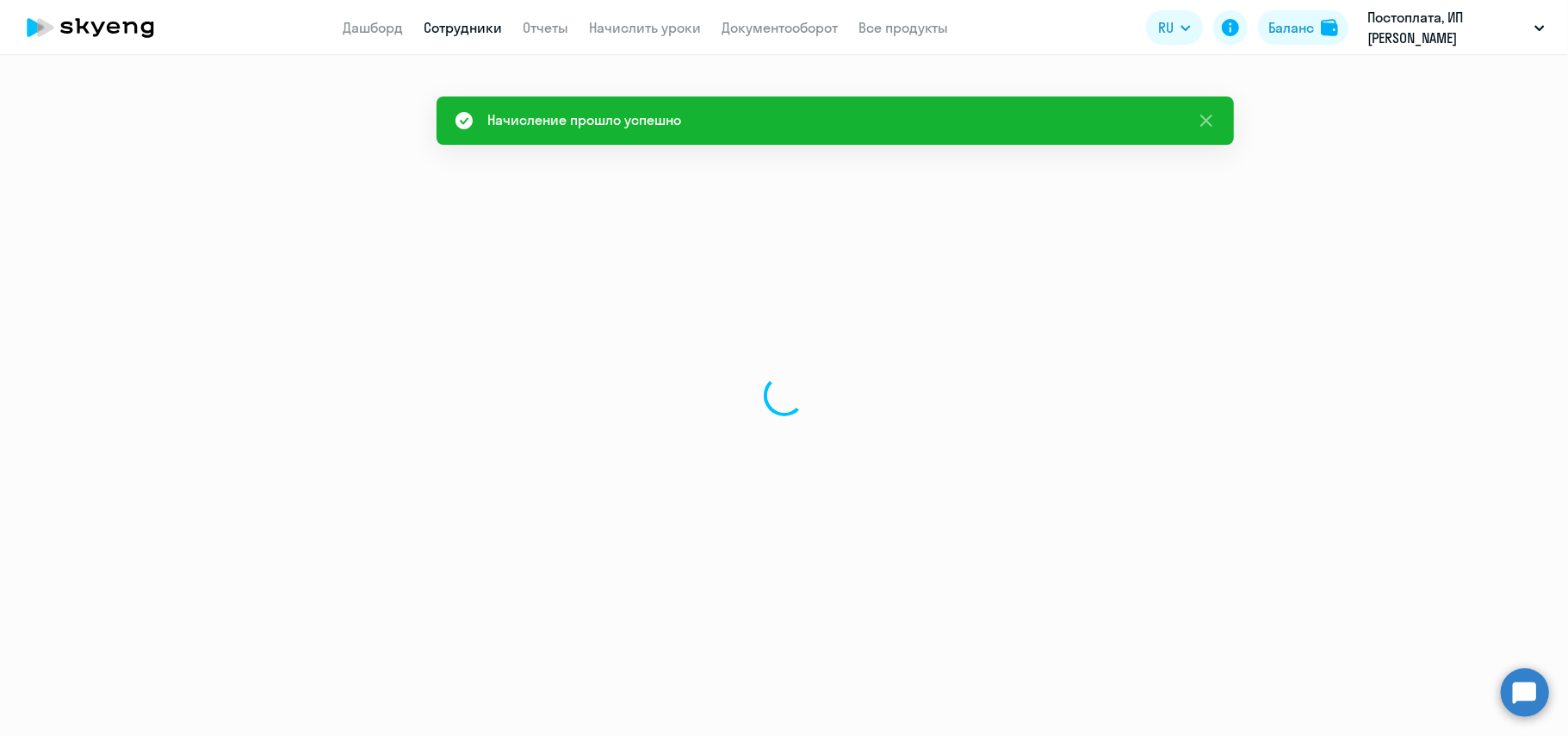
select select "30"
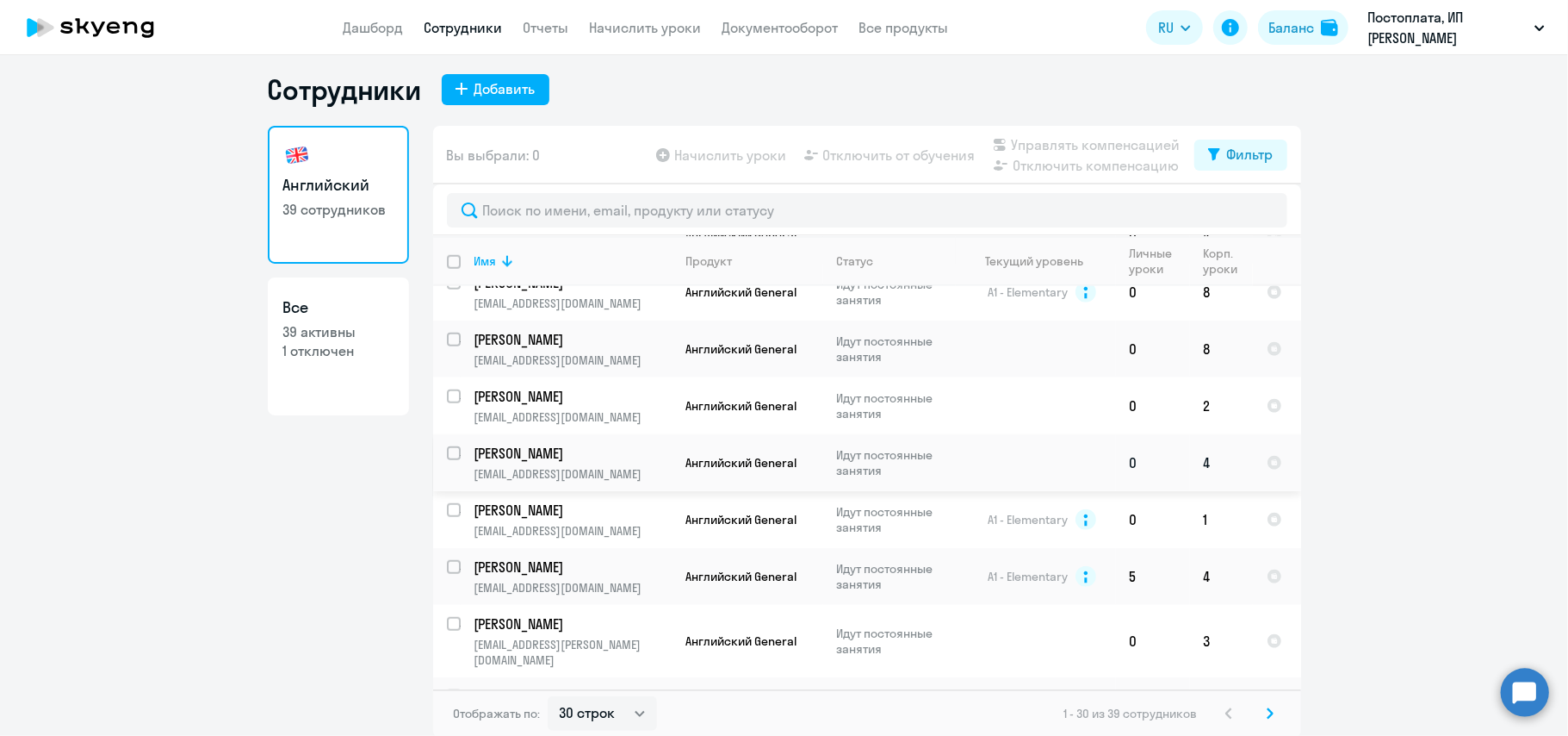
scroll to position [11, 0]
click at [1267, 727] on div "Отображать по: 30 строк 50 строк 100 строк 1 - 30 из 39 сотрудников" at bounding box center [866, 712] width 867 height 48
click at [1266, 718] on icon at bounding box center [1269, 711] width 7 height 12
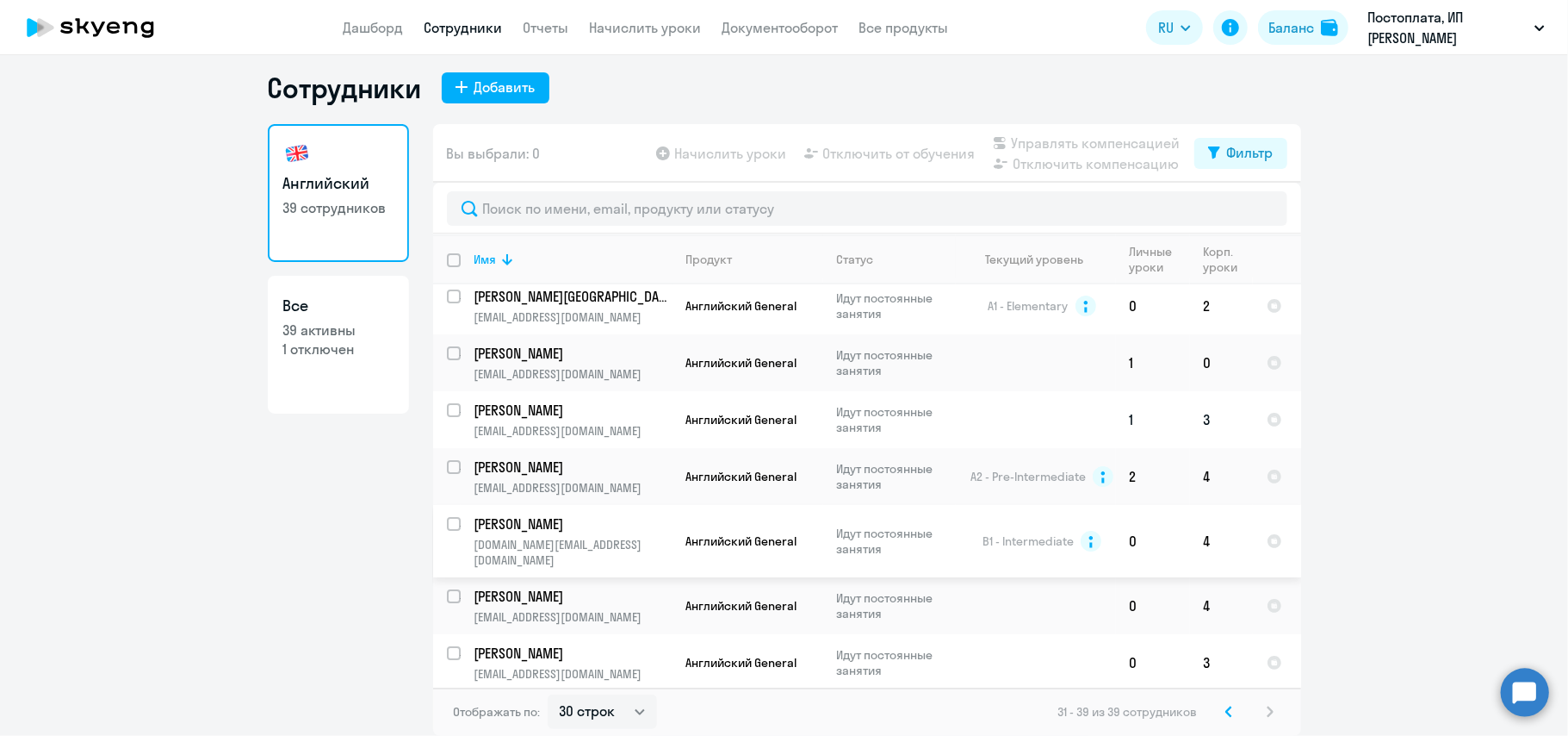
scroll to position [0, 0]
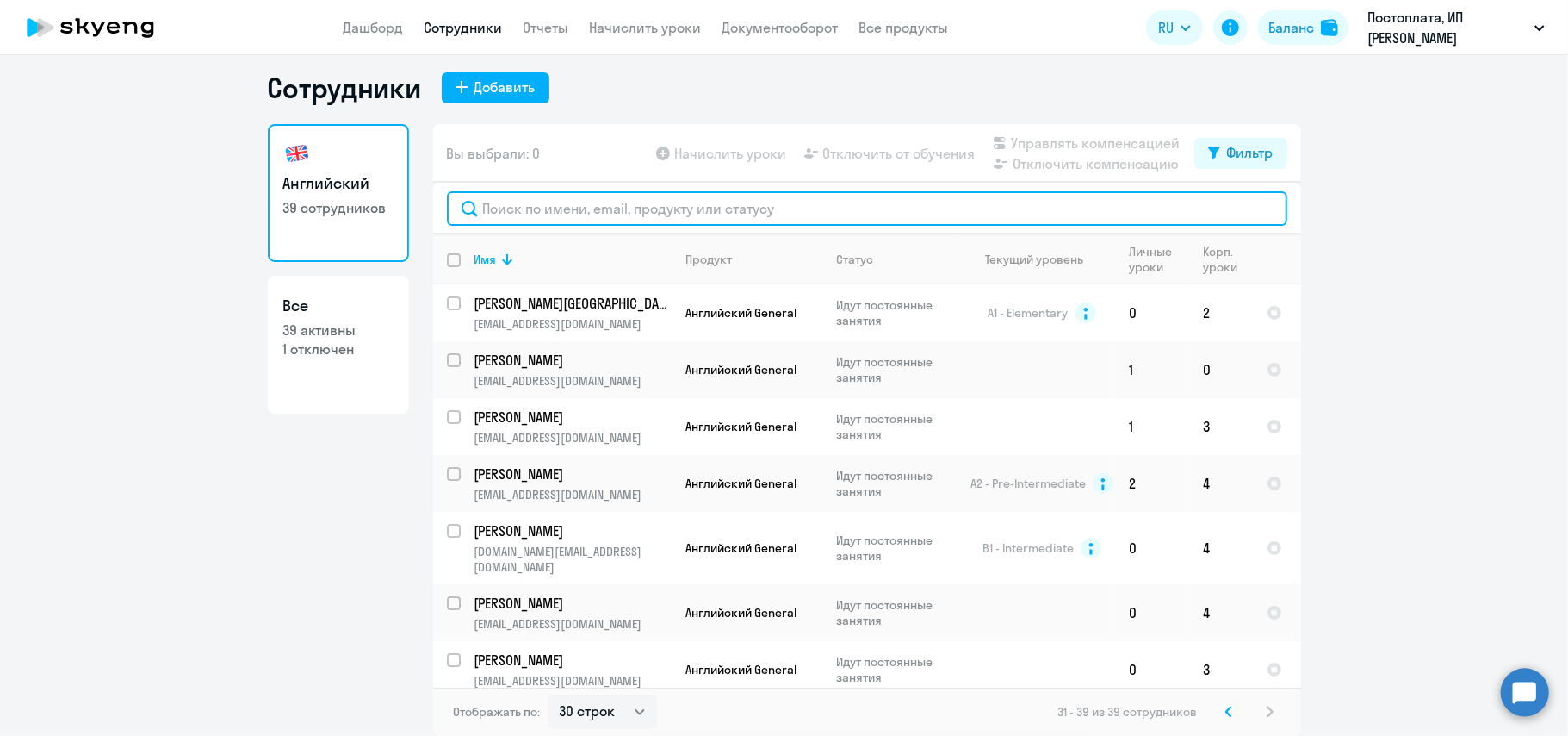
click at [652, 211] on input "text" at bounding box center [867, 208] width 840 height 35
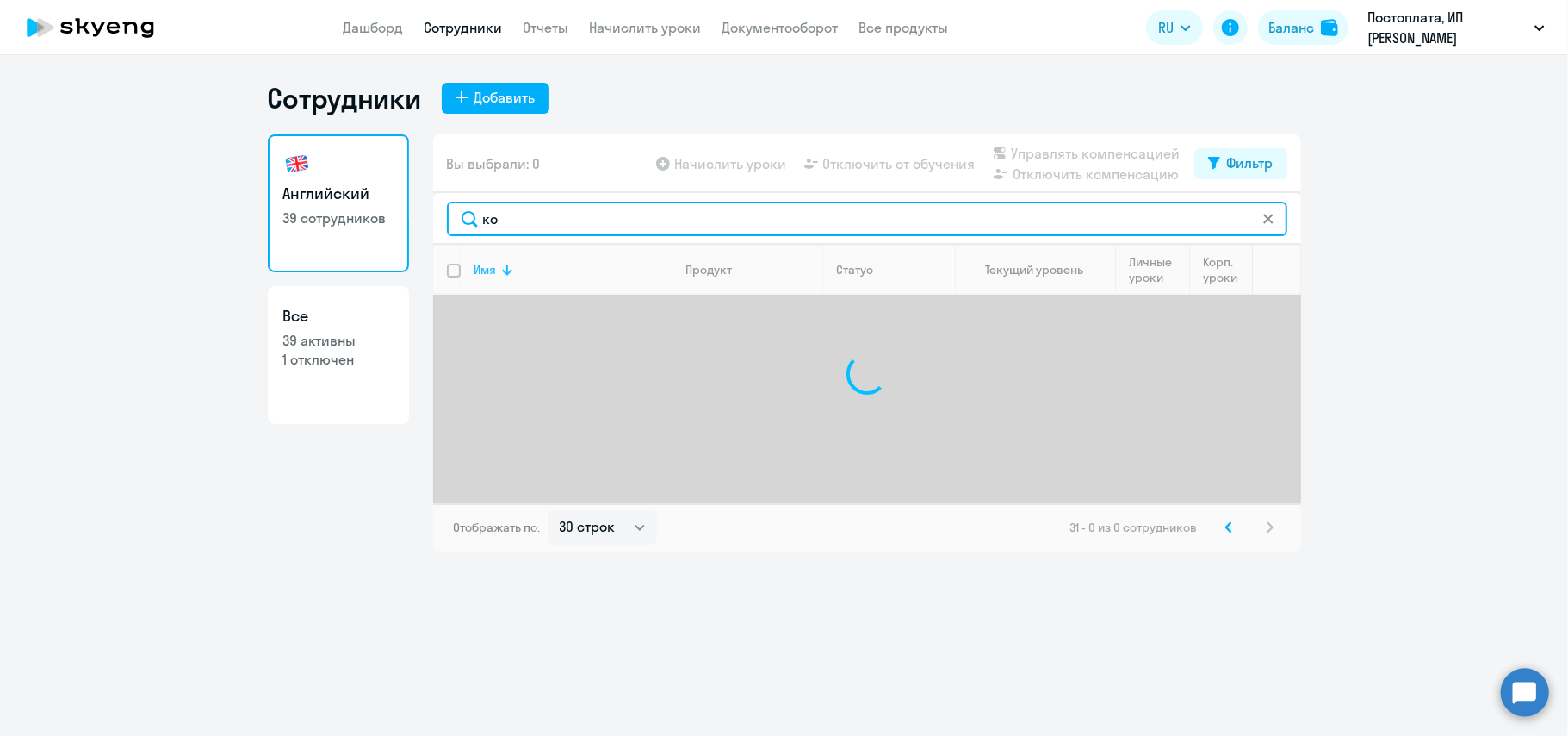
type input "к"
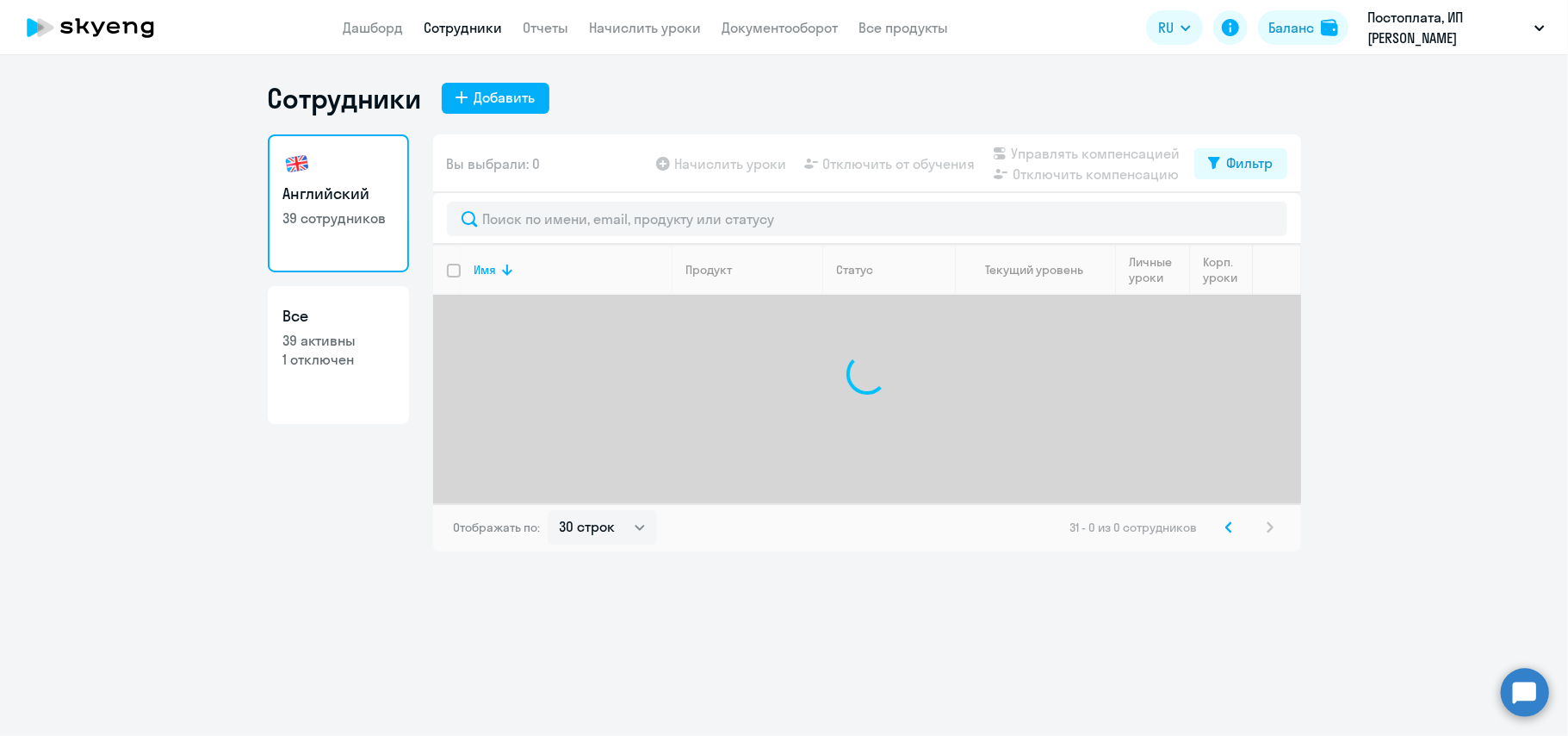
click at [133, 17] on icon at bounding box center [90, 27] width 152 height 43
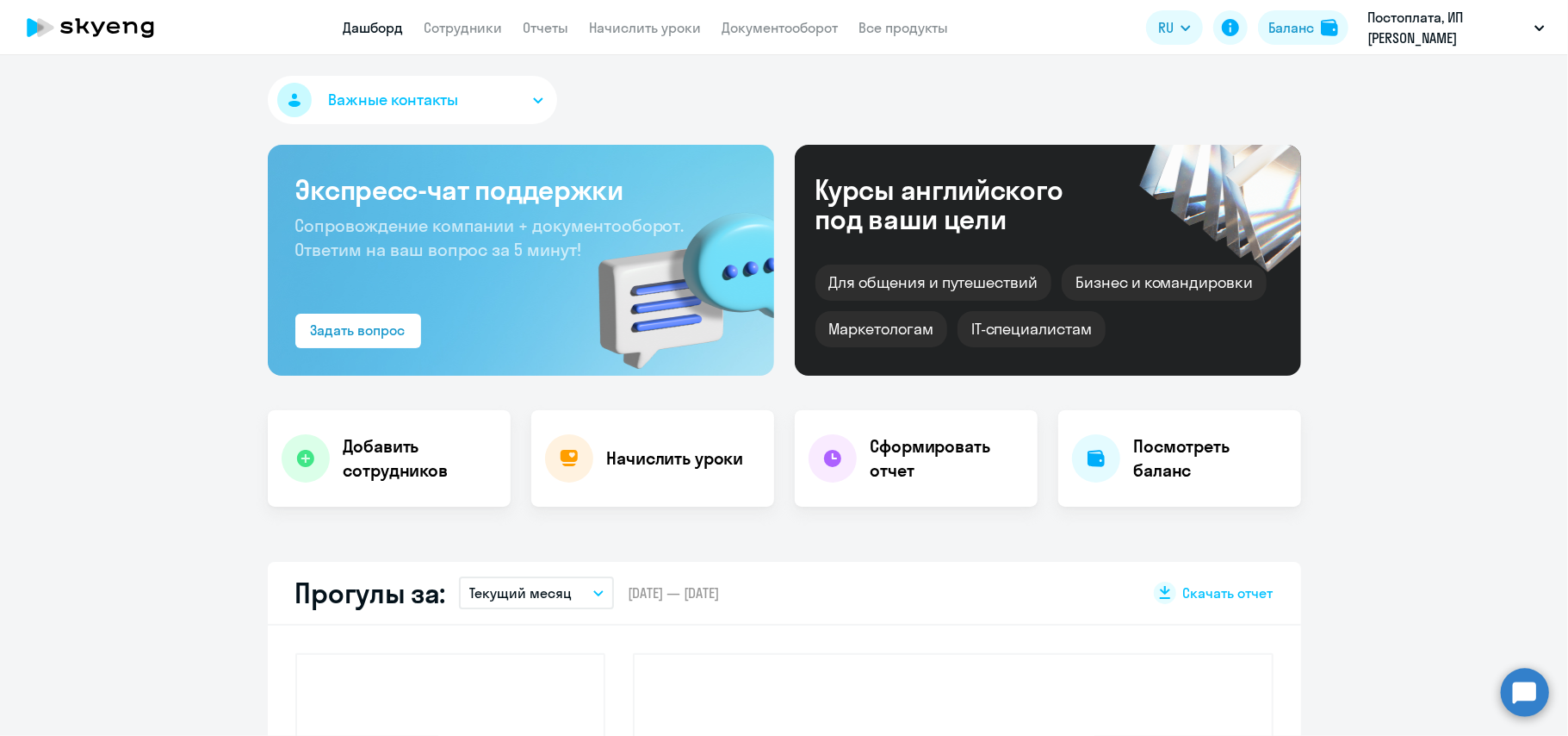
select select "30"
